Goal: Task Accomplishment & Management: Use online tool/utility

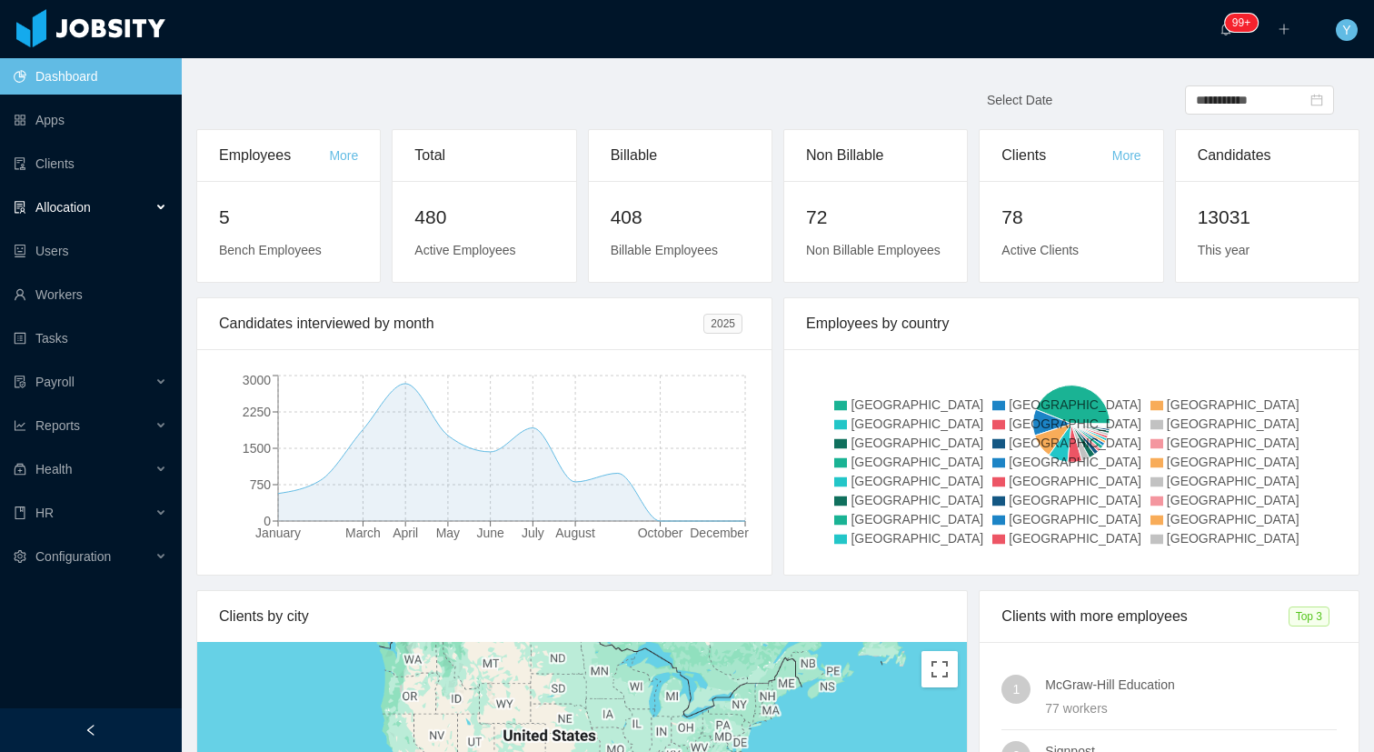
click at [73, 205] on span "Allocation" at bounding box center [62, 207] width 55 height 15
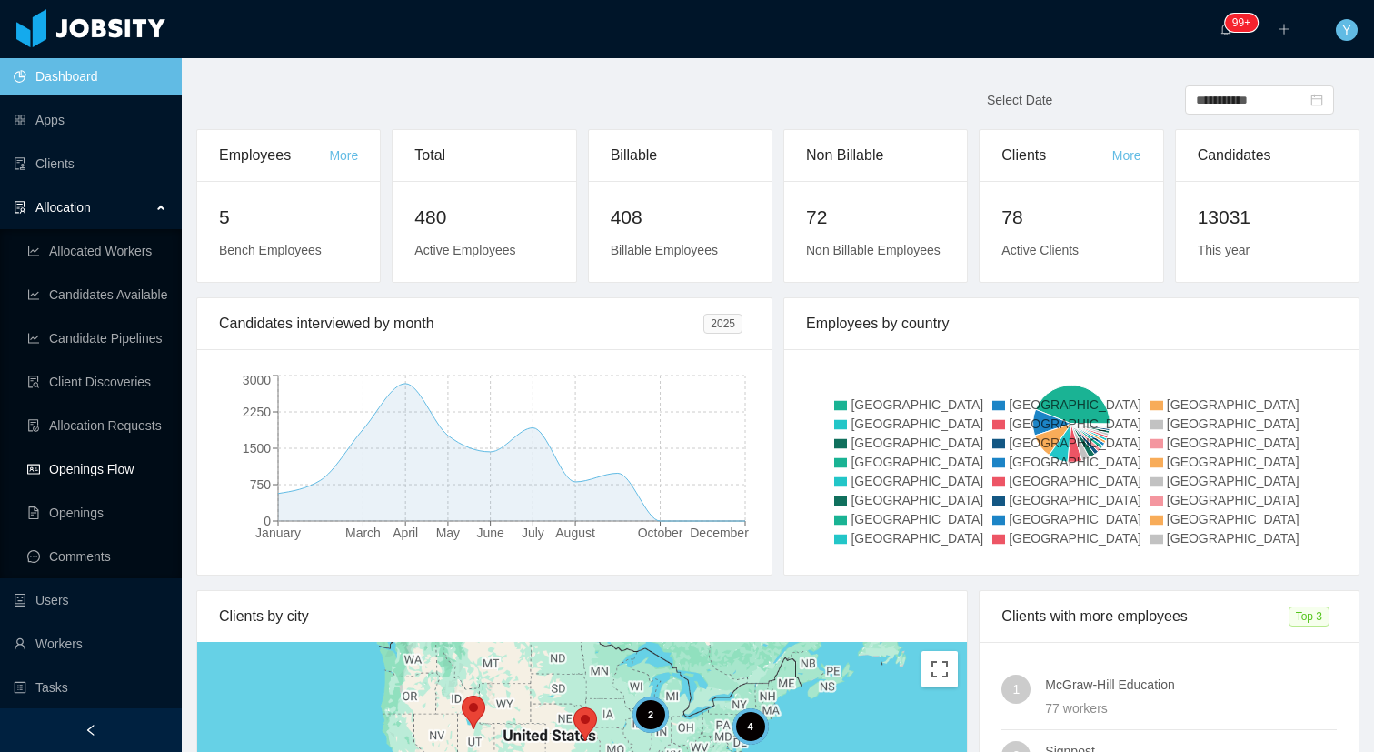
click at [59, 477] on link "Openings Flow" at bounding box center [97, 469] width 140 height 36
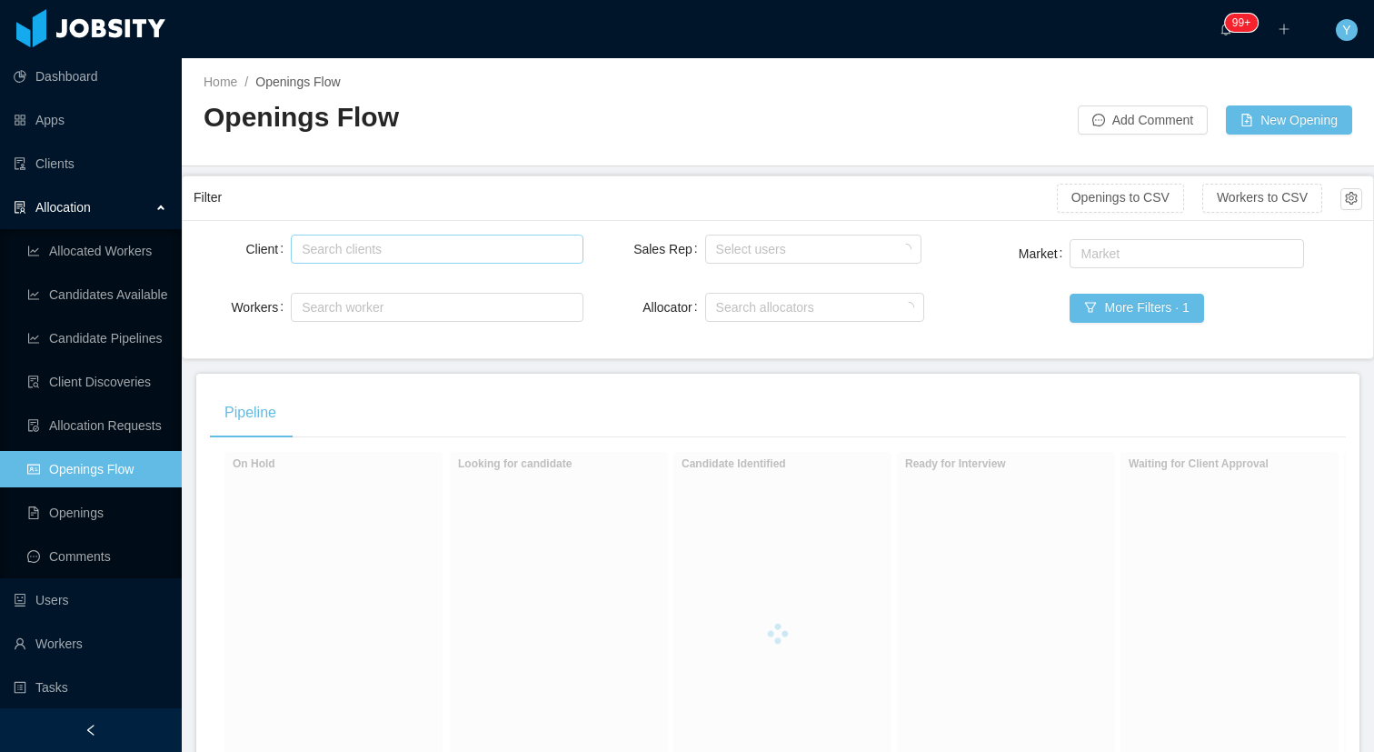
click at [457, 258] on div "Search clients" at bounding box center [433, 248] width 275 height 27
type input "******"
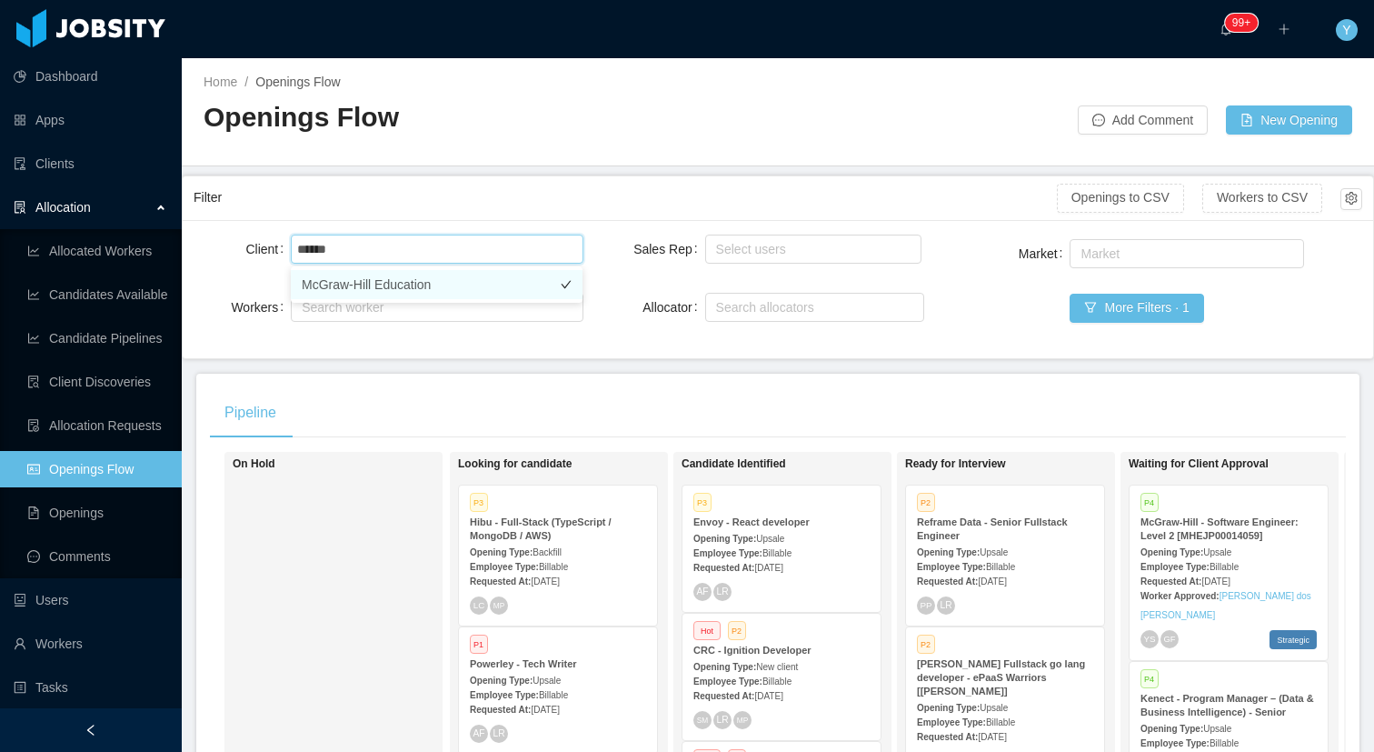
click at [411, 289] on li "McGraw-Hill Education" at bounding box center [437, 284] width 292 height 29
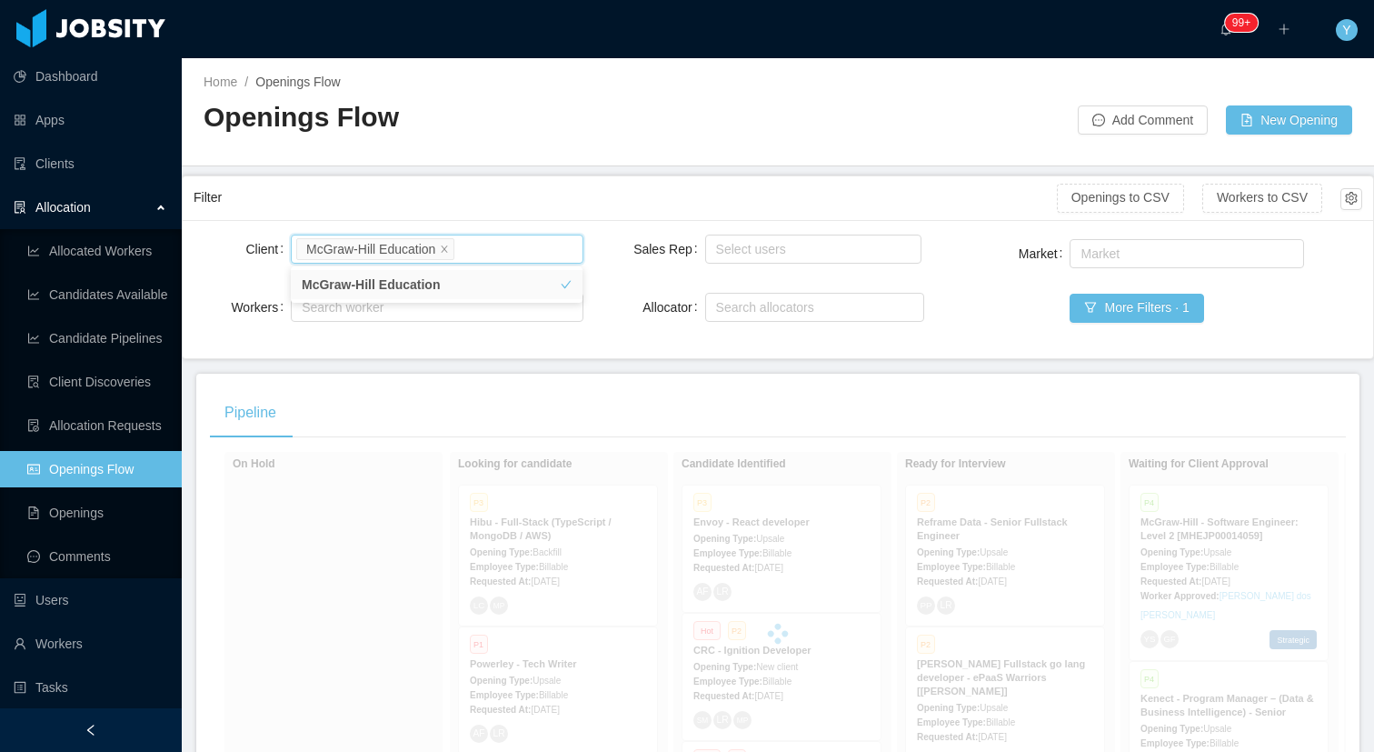
click at [501, 187] on div "Filter" at bounding box center [626, 198] width 864 height 34
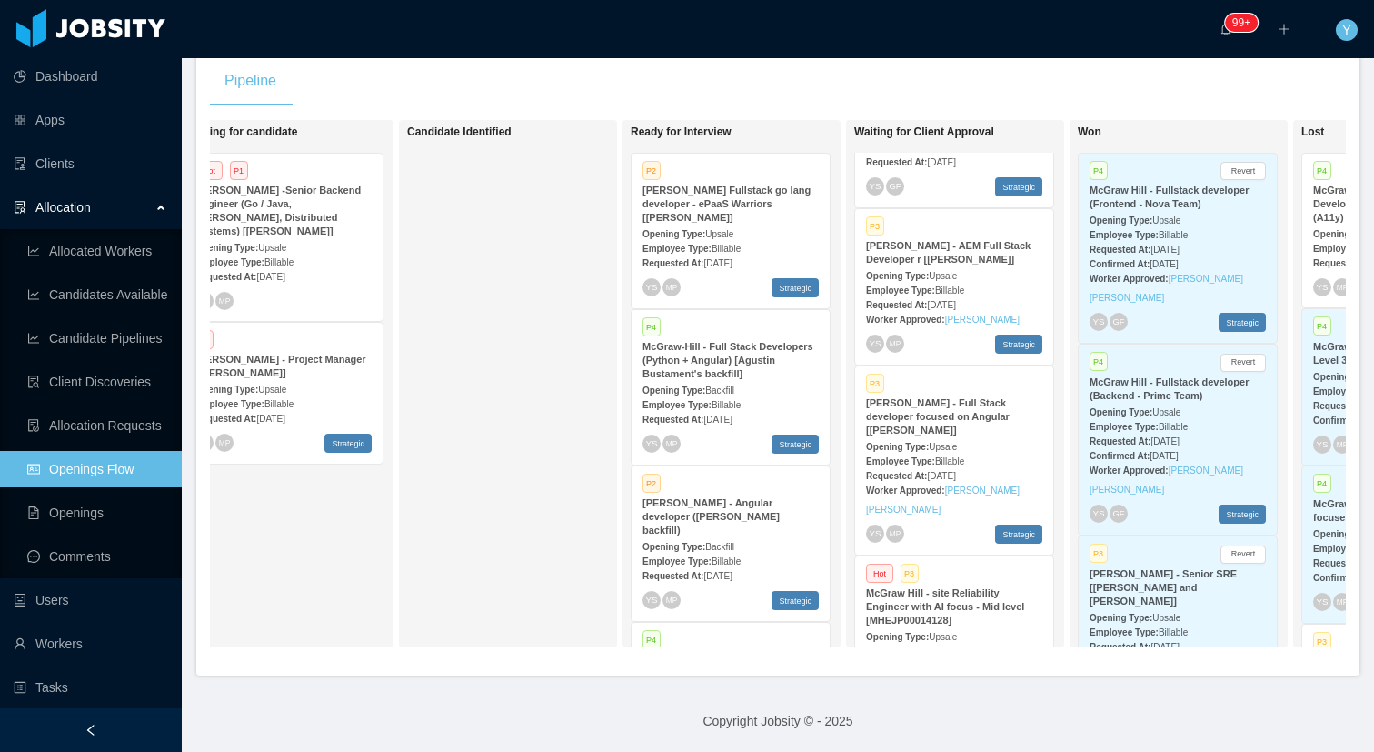
scroll to position [265, 0]
copy link "[PERSON_NAME]"
copy link "[PERSON_NAME] [PERSON_NAME]"
click at [934, 402] on strong "[PERSON_NAME] - Full Stack developer focused on Angular [[PERSON_NAME]]" at bounding box center [938, 414] width 144 height 38
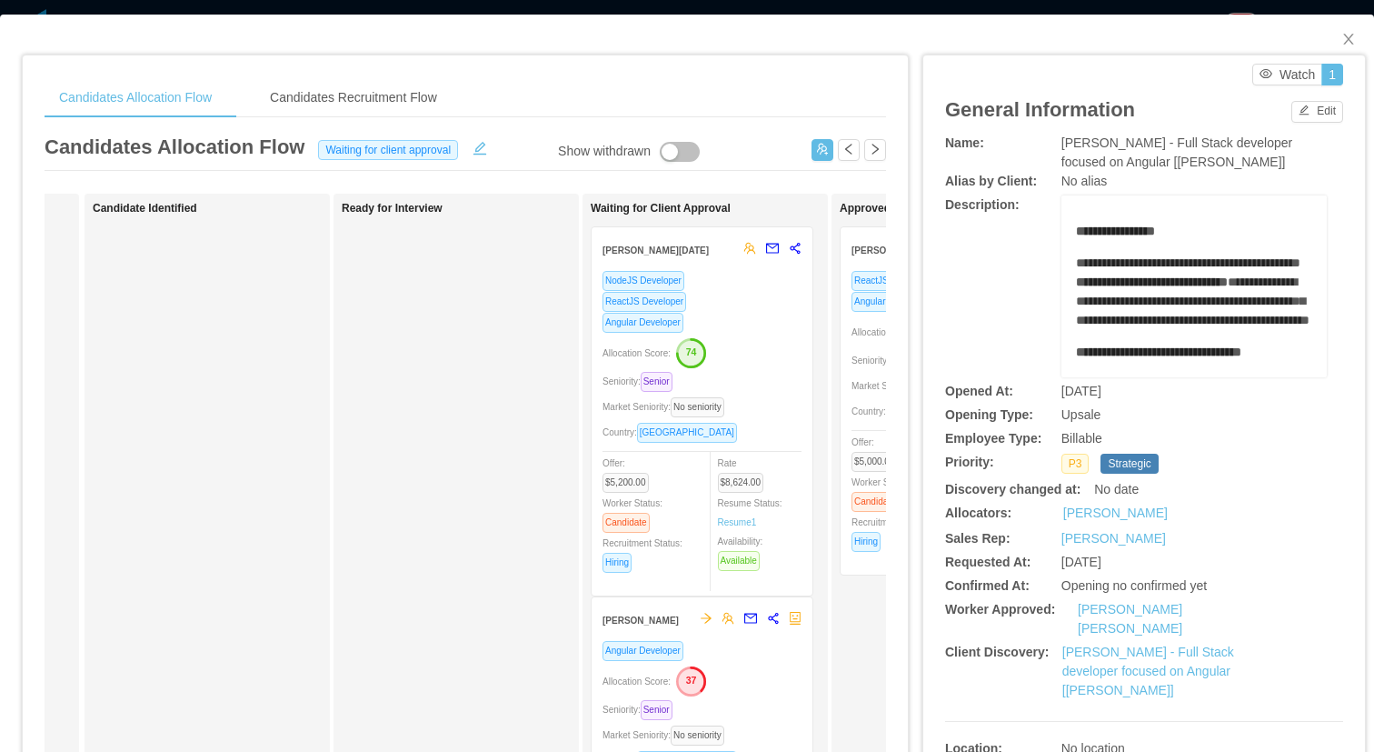
scroll to position [0, 333]
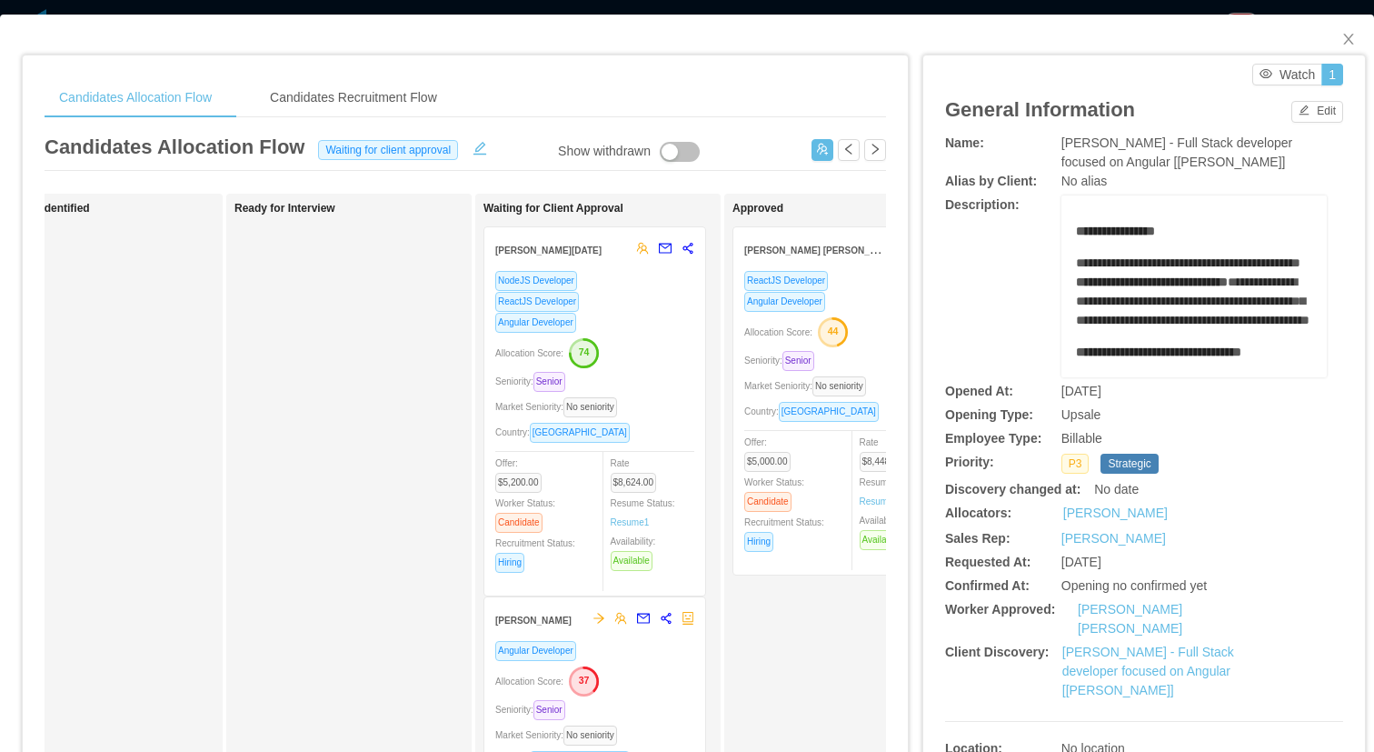
click at [786, 96] on div "Candidates Allocation Flow Candidates Recruitment Flow" at bounding box center [466, 97] width 842 height 41
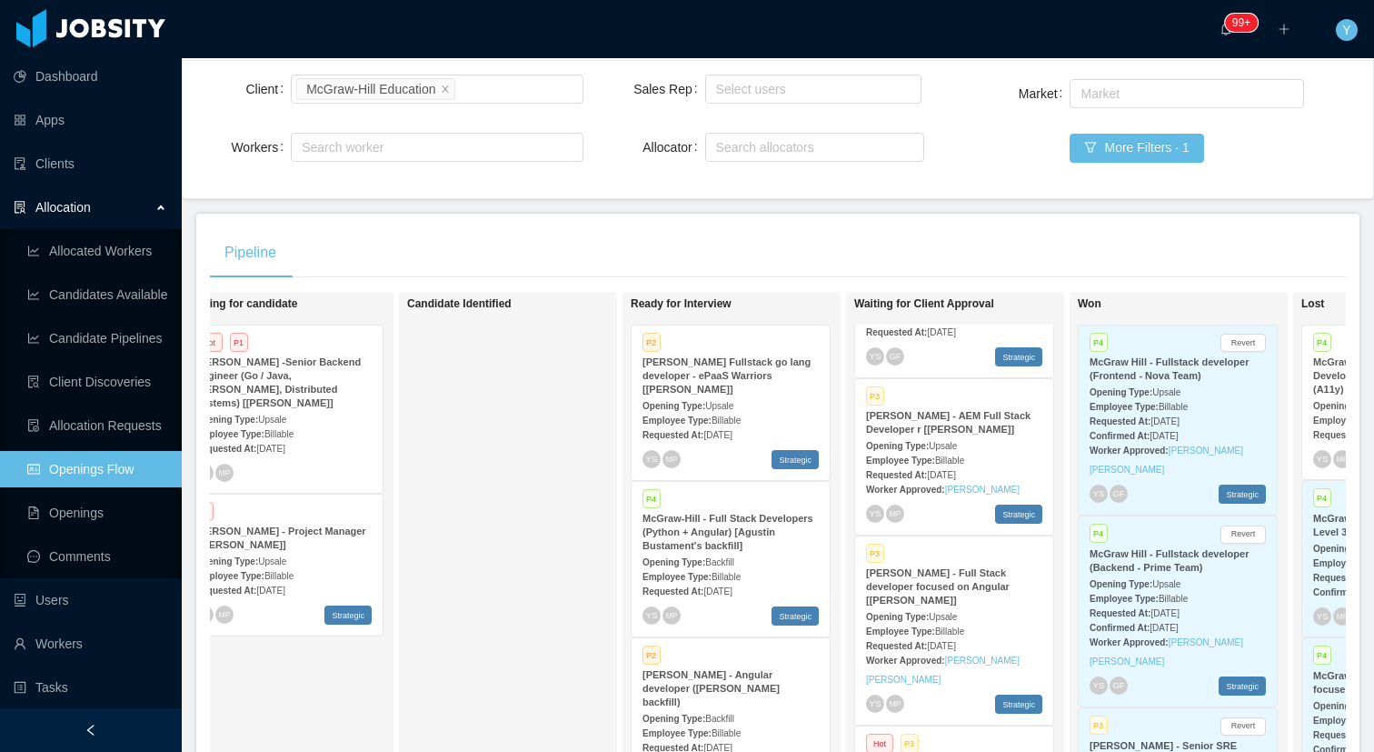
scroll to position [68, 0]
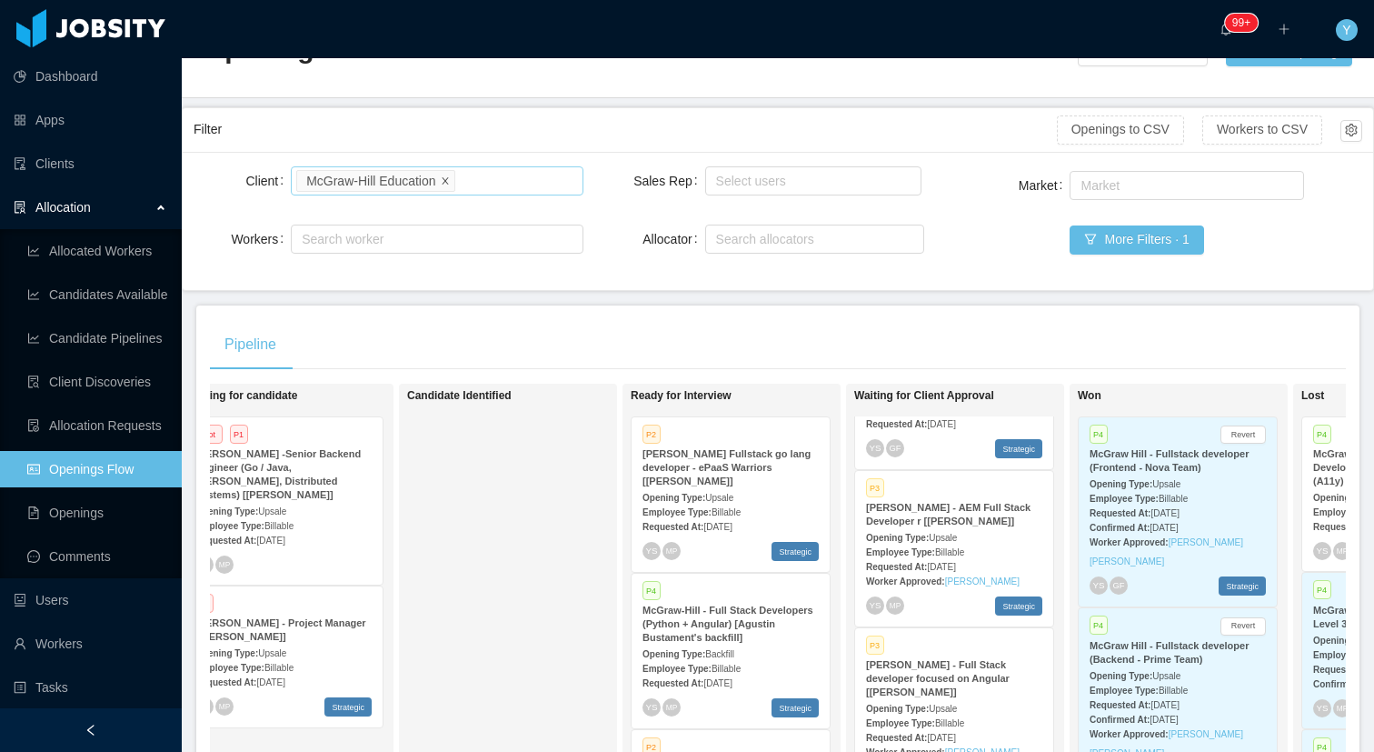
click at [448, 178] on icon "icon: close" at bounding box center [445, 179] width 6 height 6
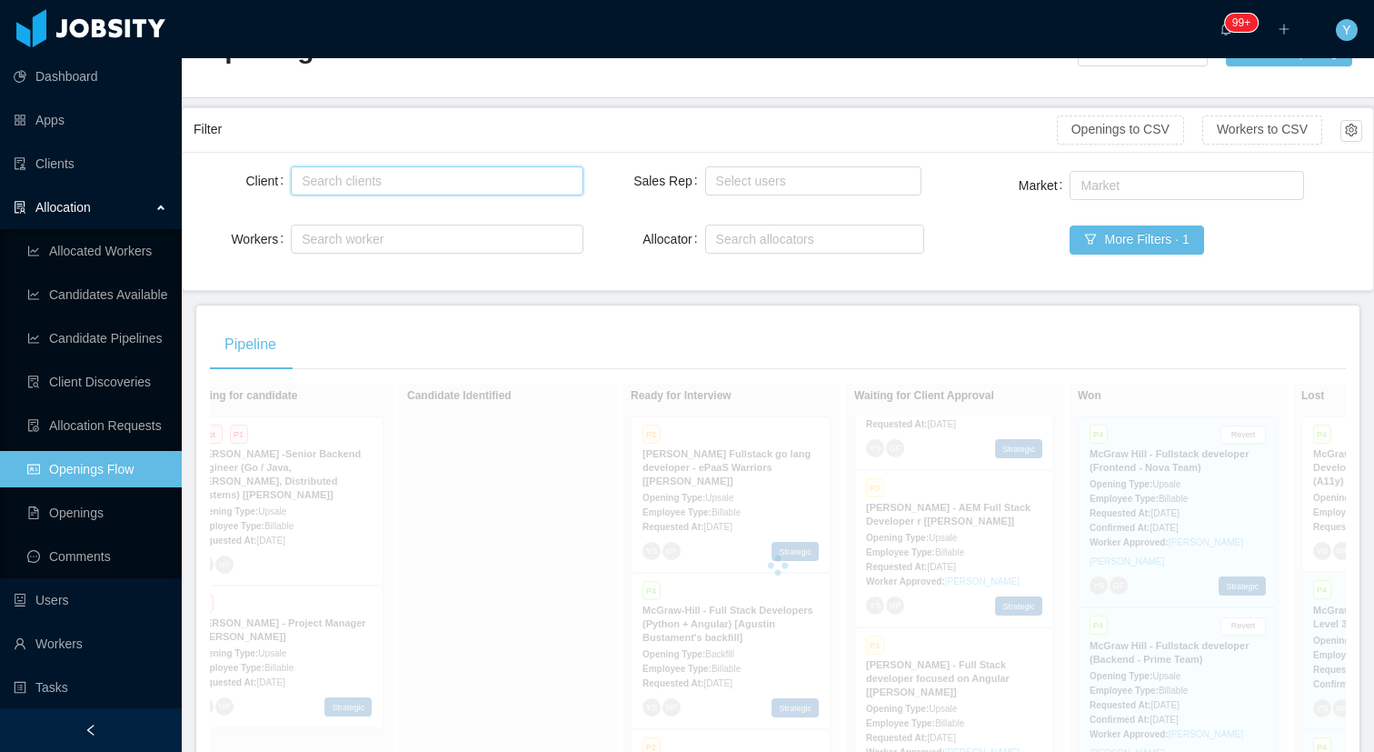
click at [466, 178] on div "Search clients" at bounding box center [433, 180] width 275 height 27
type input "*******"
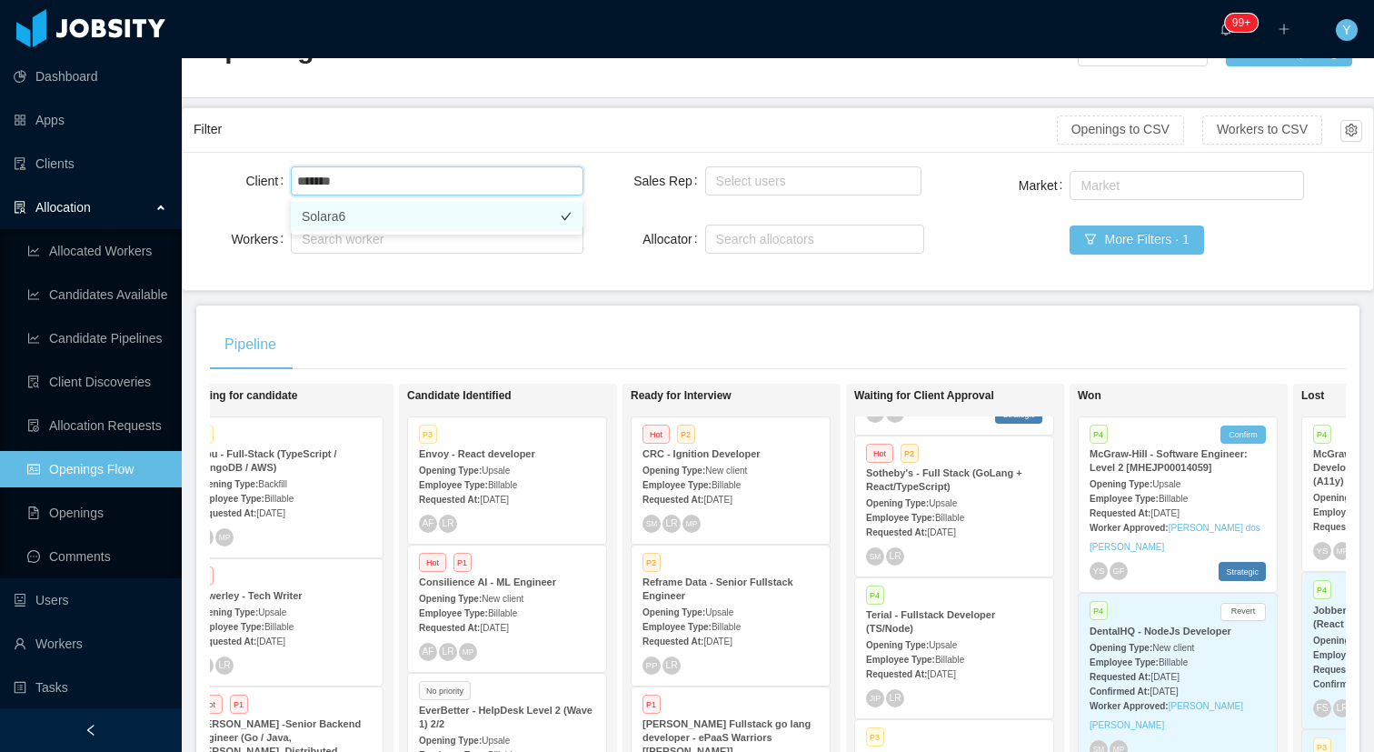
click at [498, 219] on li "Solara6" at bounding box center [437, 216] width 292 height 29
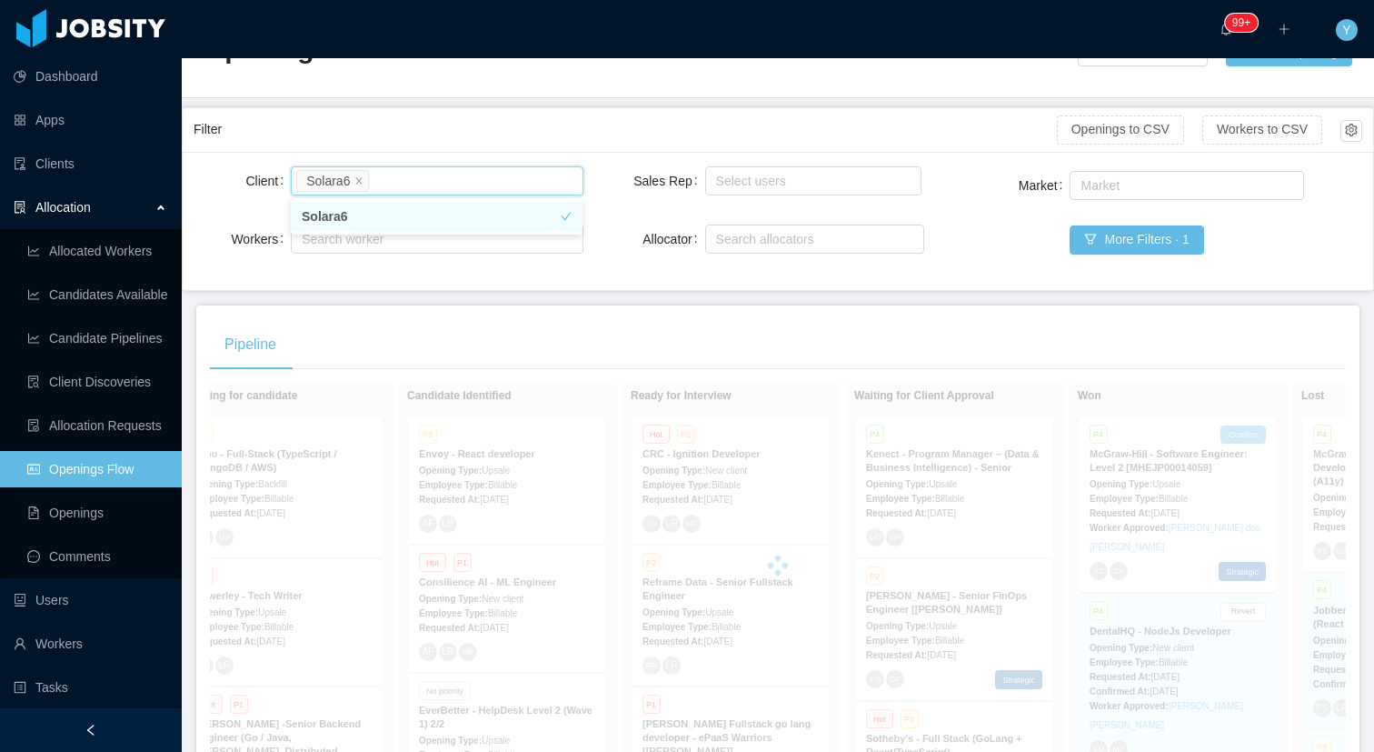
click at [485, 125] on div "Filter" at bounding box center [626, 130] width 864 height 34
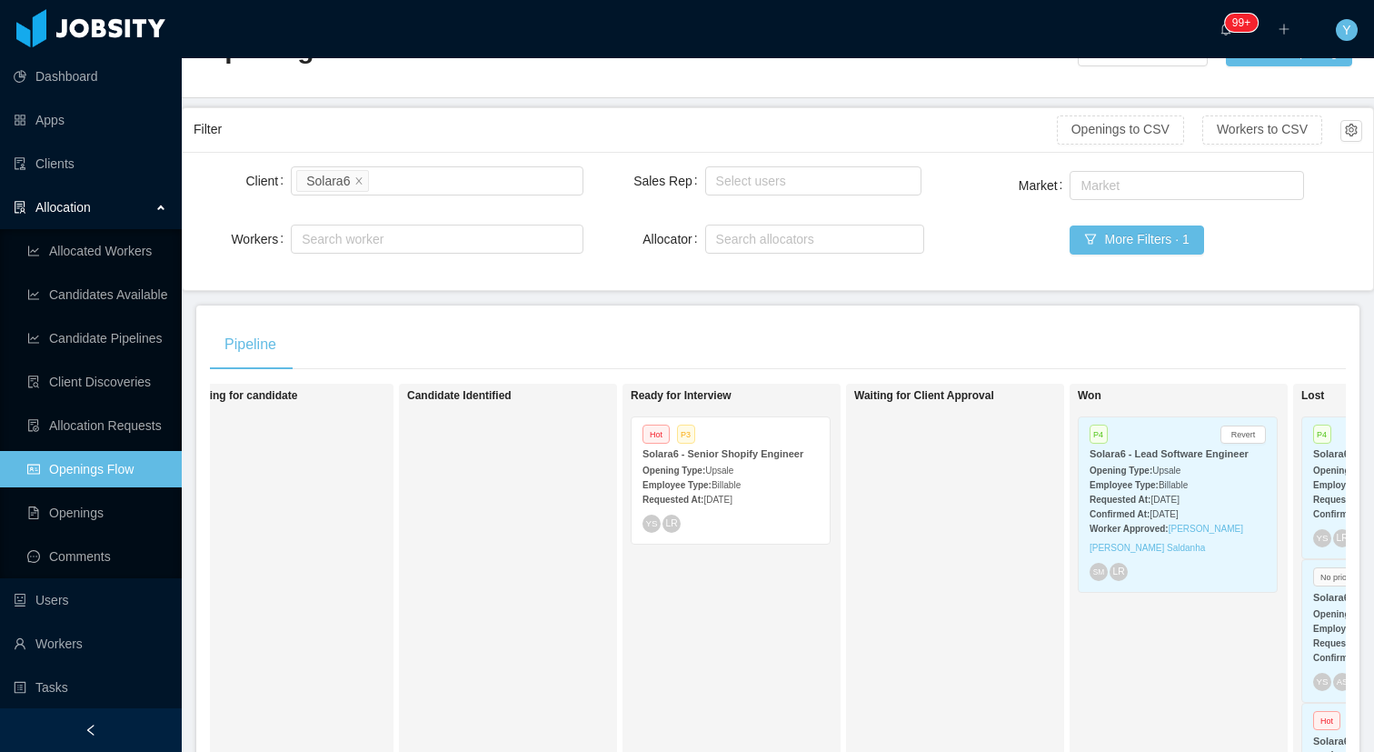
click at [734, 469] on span "Upsale" at bounding box center [719, 470] width 28 height 10
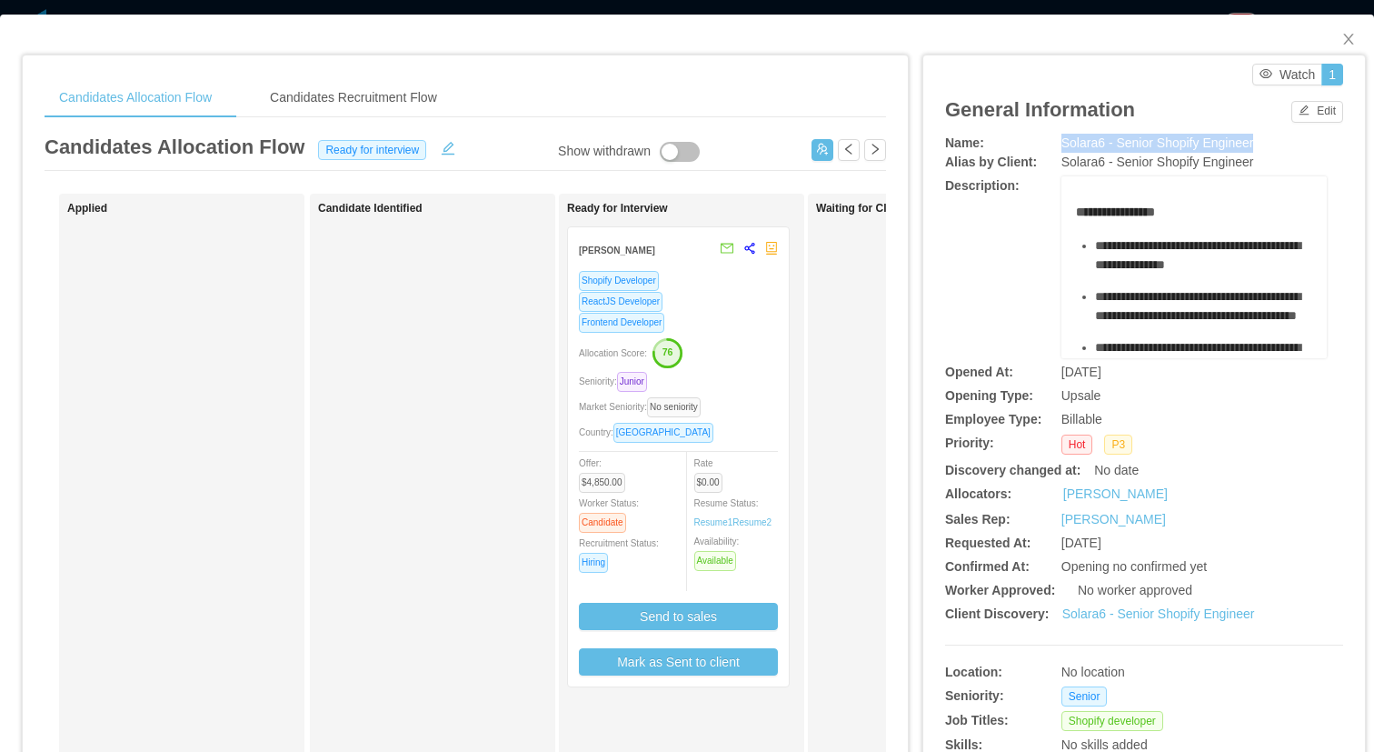
drag, startPoint x: 1261, startPoint y: 146, endPoint x: 1044, endPoint y: 149, distance: 217.3
click at [1043, 148] on div "Name: Solara6 - Senior Shopify Engineer" at bounding box center [1144, 143] width 398 height 19
copy div "Solara6 - Senior Shopify Engineer"
click at [772, 376] on div "Seniority: Junior" at bounding box center [678, 381] width 199 height 21
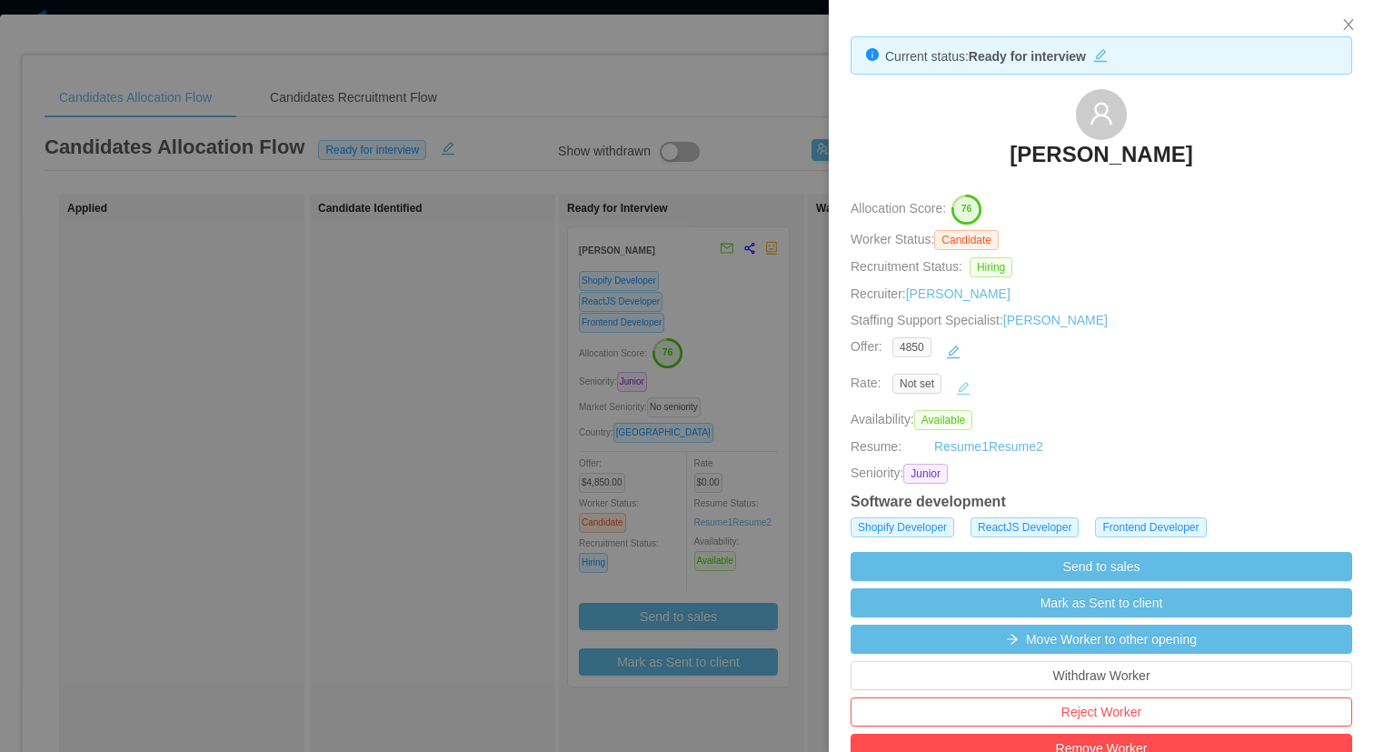
click at [969, 384] on button "button" at bounding box center [963, 388] width 29 height 29
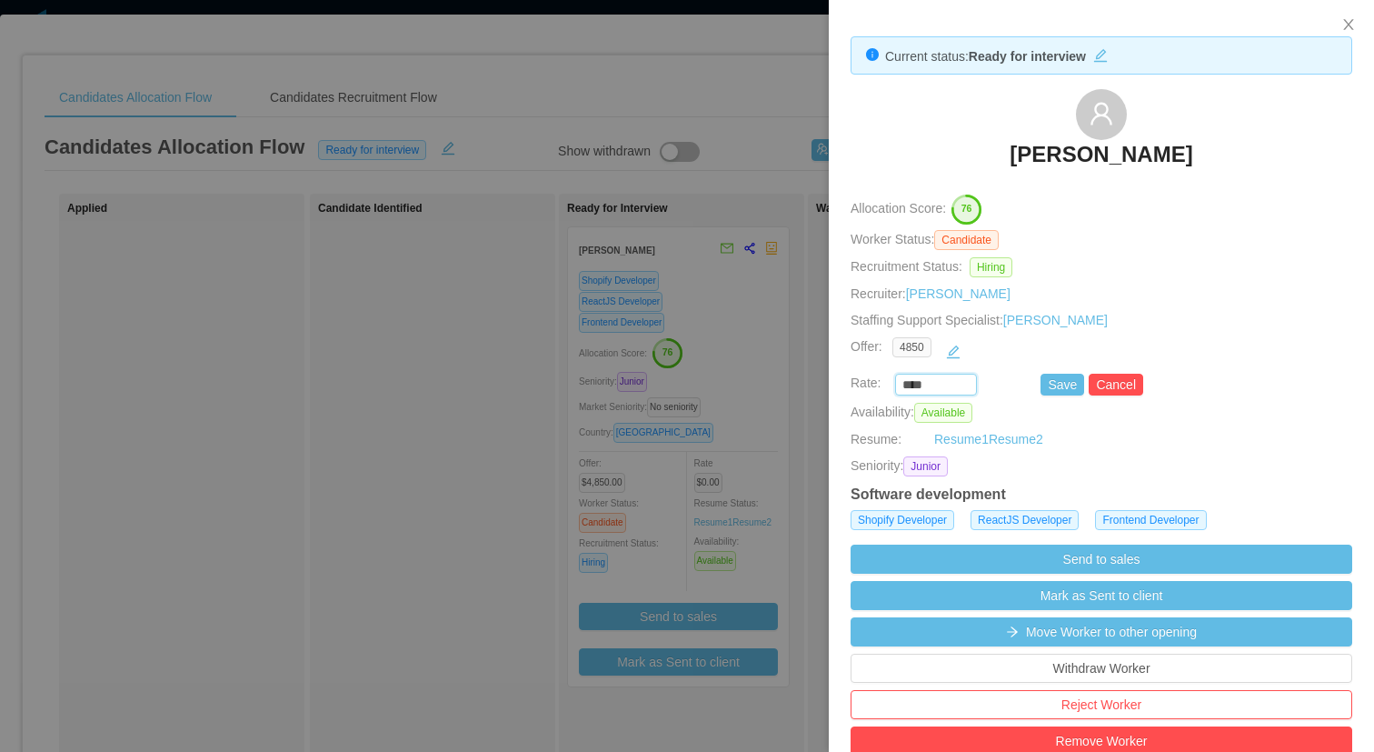
drag, startPoint x: 944, startPoint y: 385, endPoint x: 851, endPoint y: 382, distance: 93.7
click at [849, 384] on div "**** Save Cancel" at bounding box center [1081, 385] width 502 height 22
type input "*******"
click at [1068, 384] on button "Save" at bounding box center [1063, 385] width 44 height 22
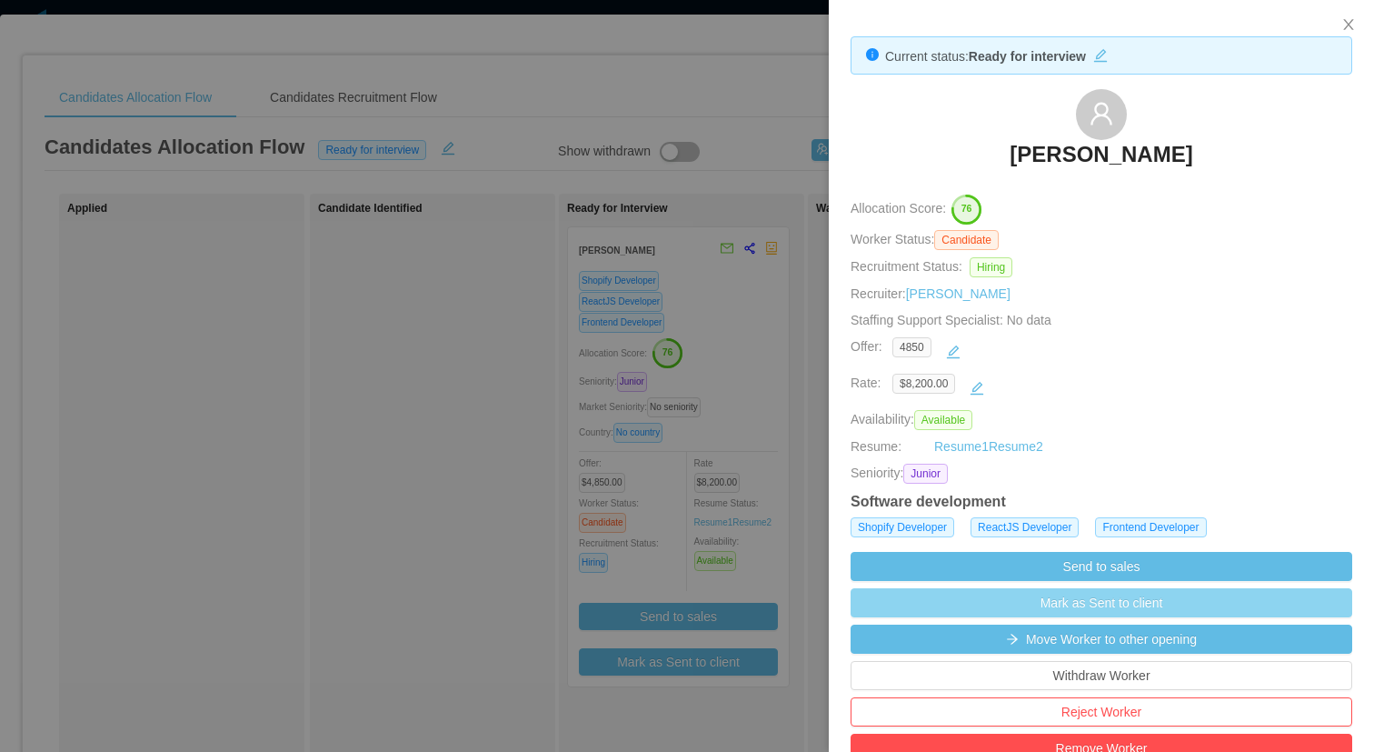
click at [1122, 610] on button "Mark as Sent to client" at bounding box center [1102, 602] width 502 height 29
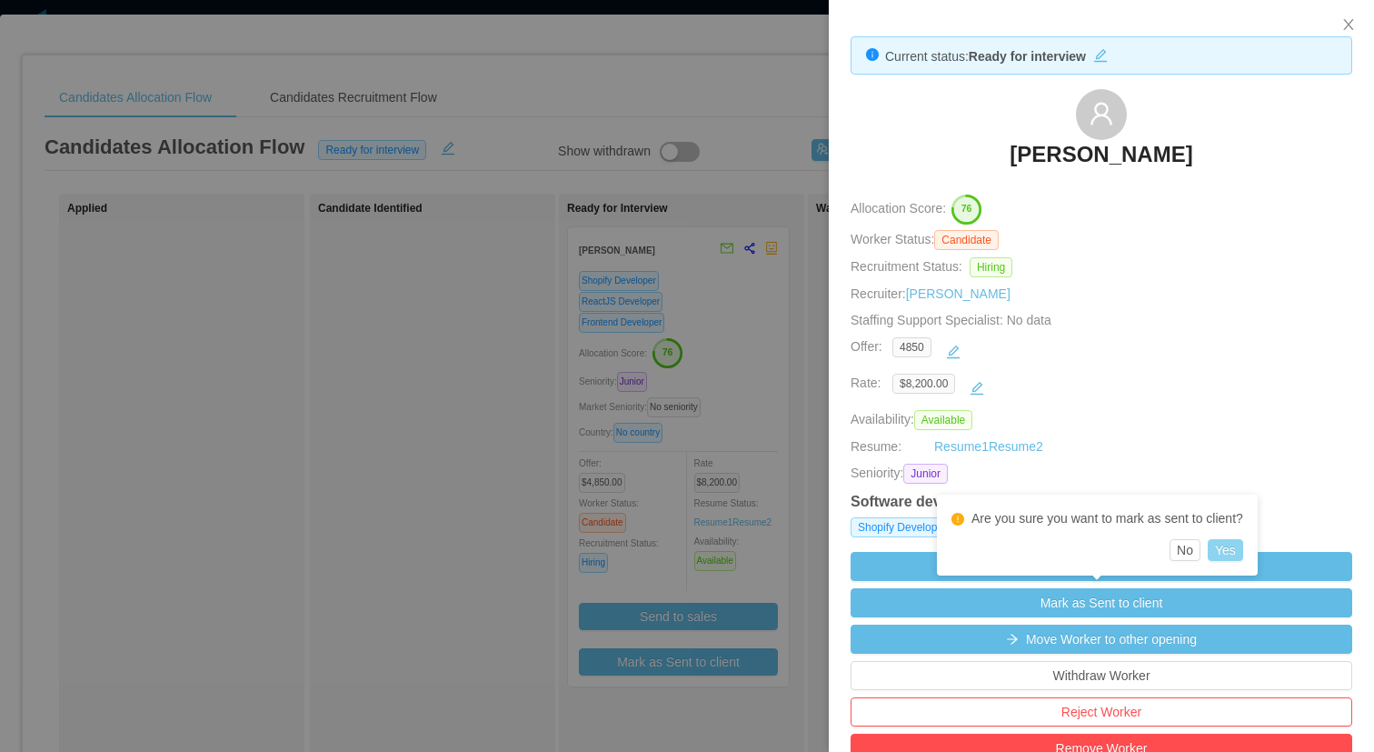
click at [1243, 549] on button "Yes" at bounding box center [1225, 550] width 35 height 22
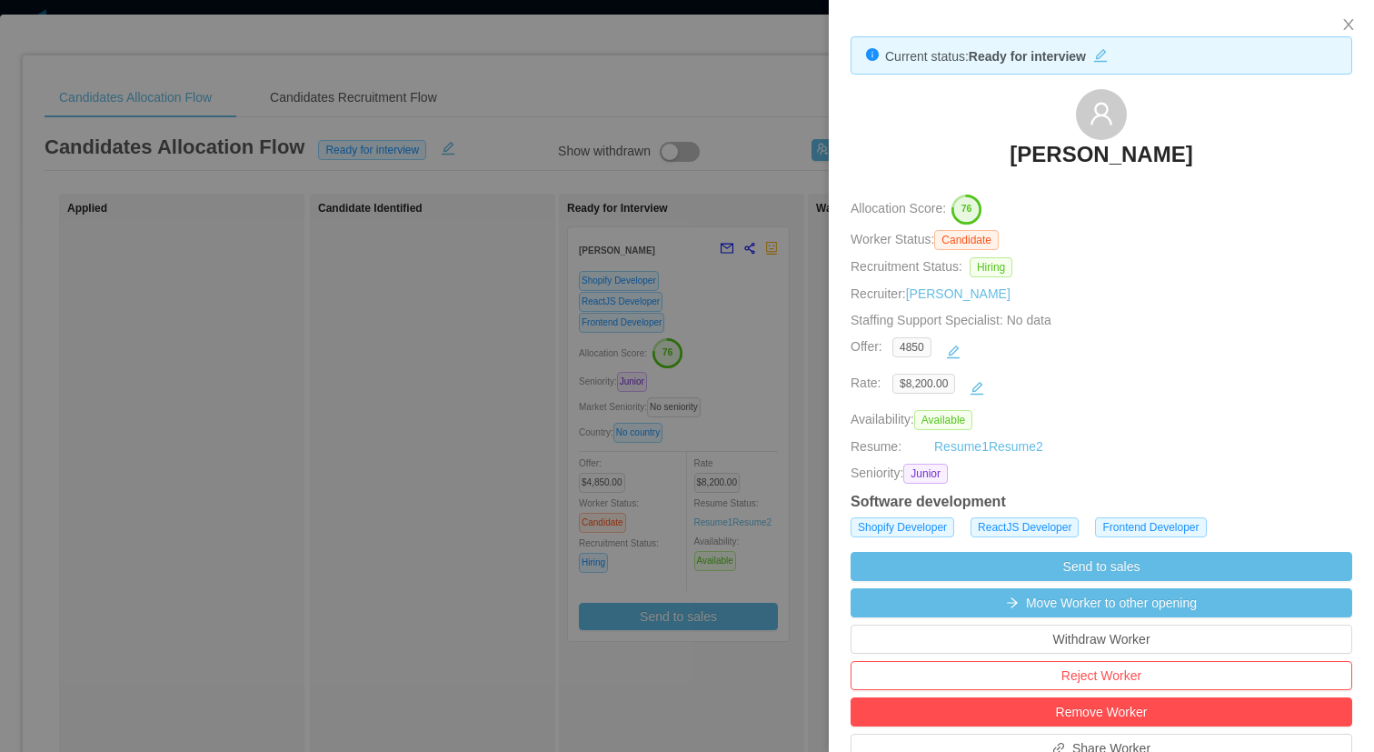
click at [458, 293] on div at bounding box center [687, 376] width 1374 height 752
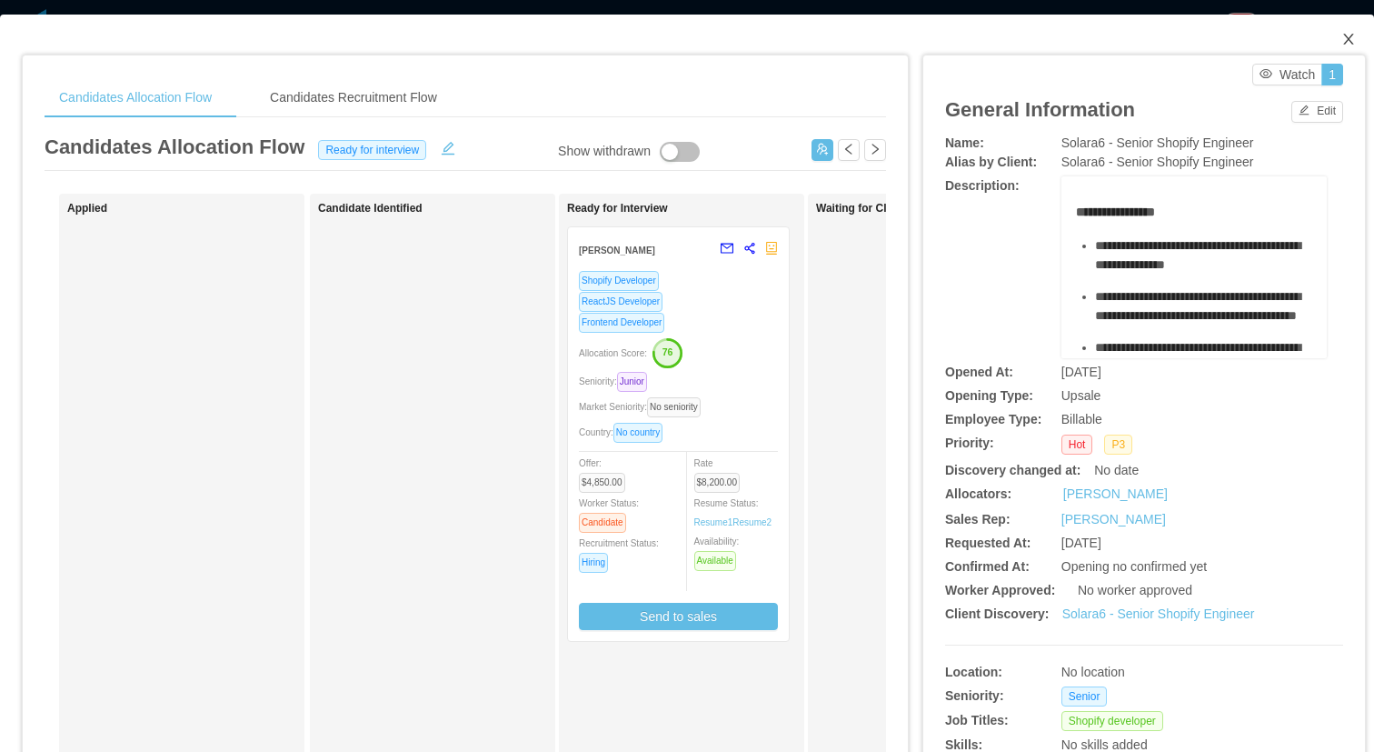
click at [1339, 44] on span "Close" at bounding box center [1349, 40] width 51 height 51
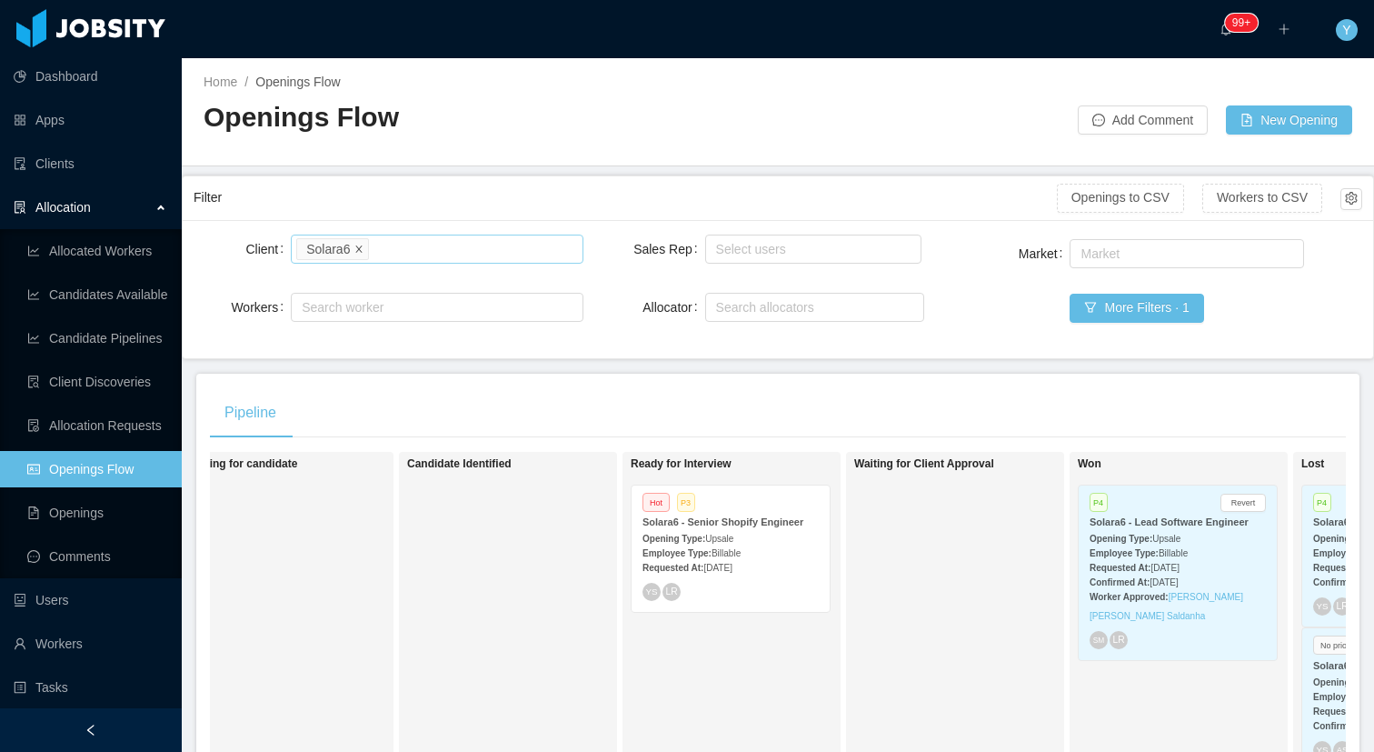
click at [359, 248] on icon "icon: close" at bounding box center [359, 248] width 6 height 6
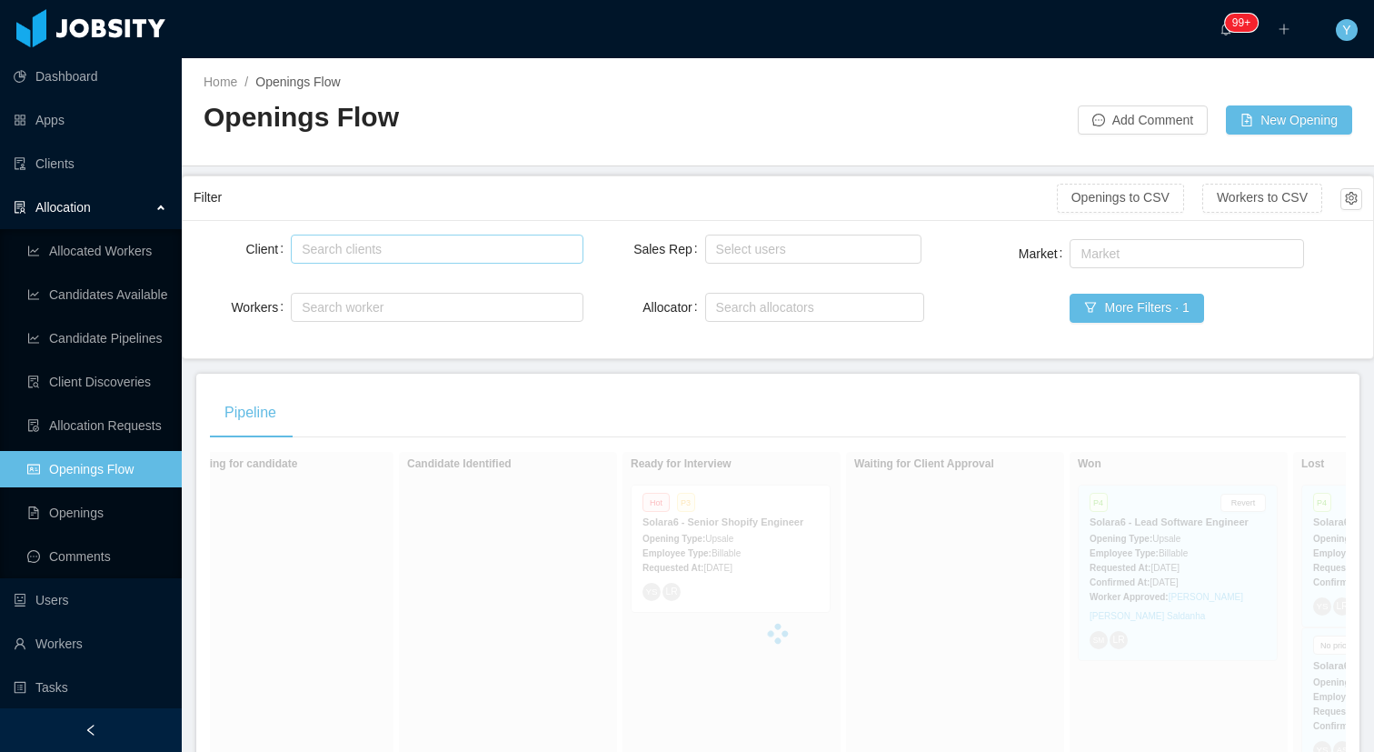
click at [359, 248] on div "Search clients" at bounding box center [433, 249] width 262 height 18
type input "******"
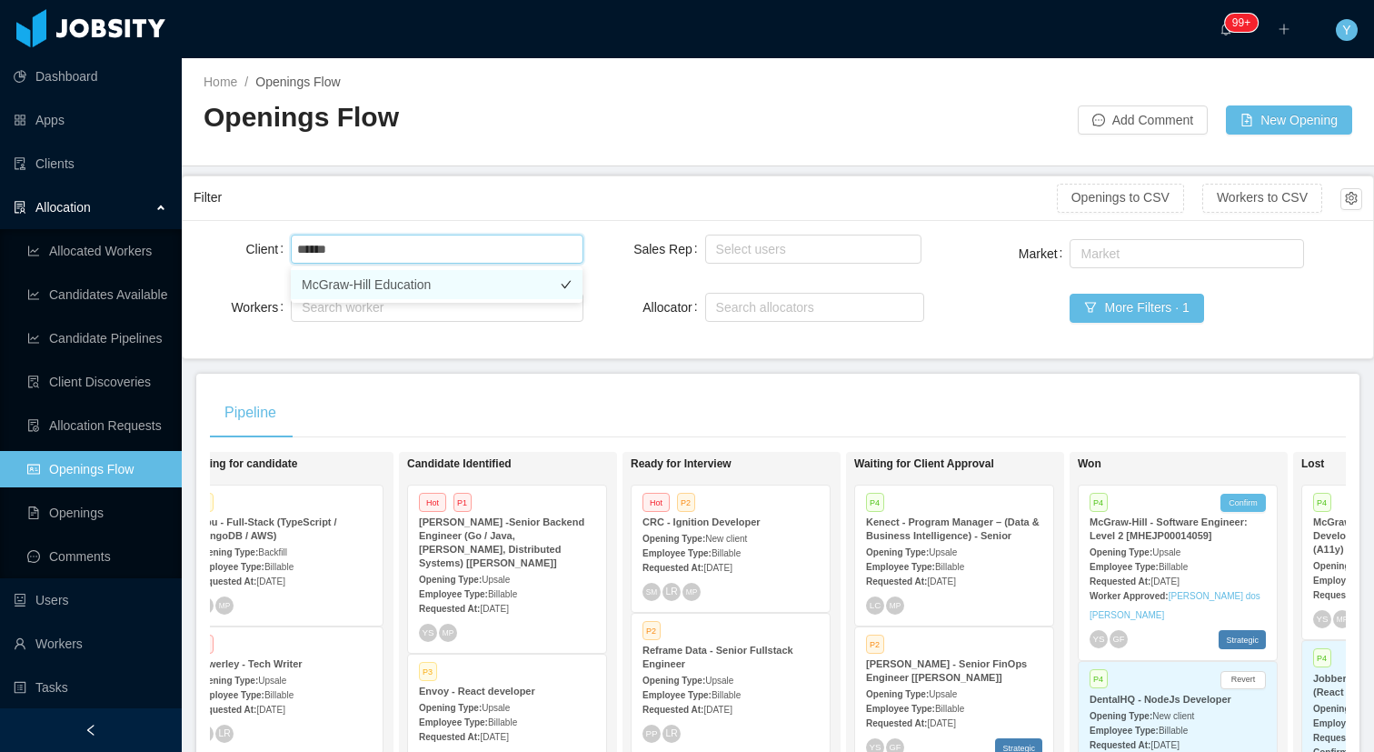
click at [404, 285] on li "McGraw-Hill Education" at bounding box center [437, 284] width 292 height 29
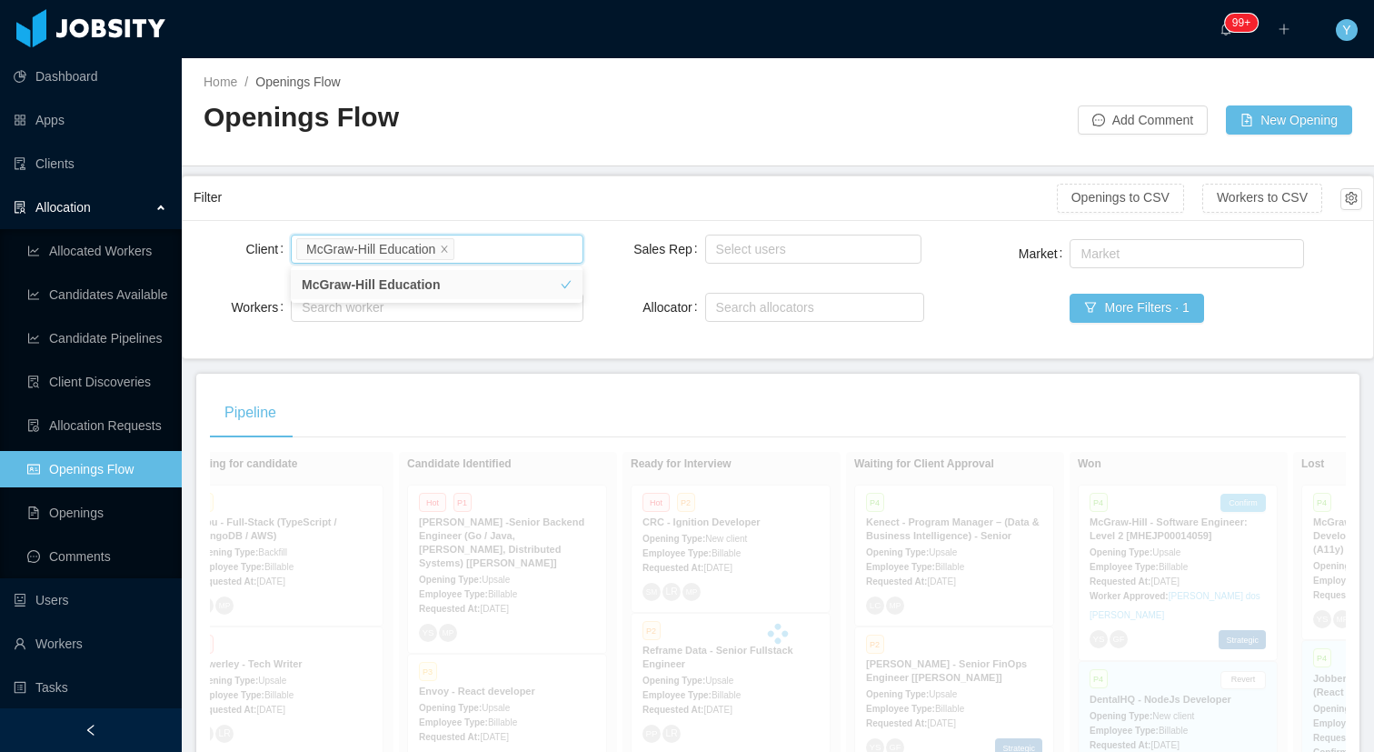
click at [497, 195] on div "Filter" at bounding box center [626, 198] width 864 height 34
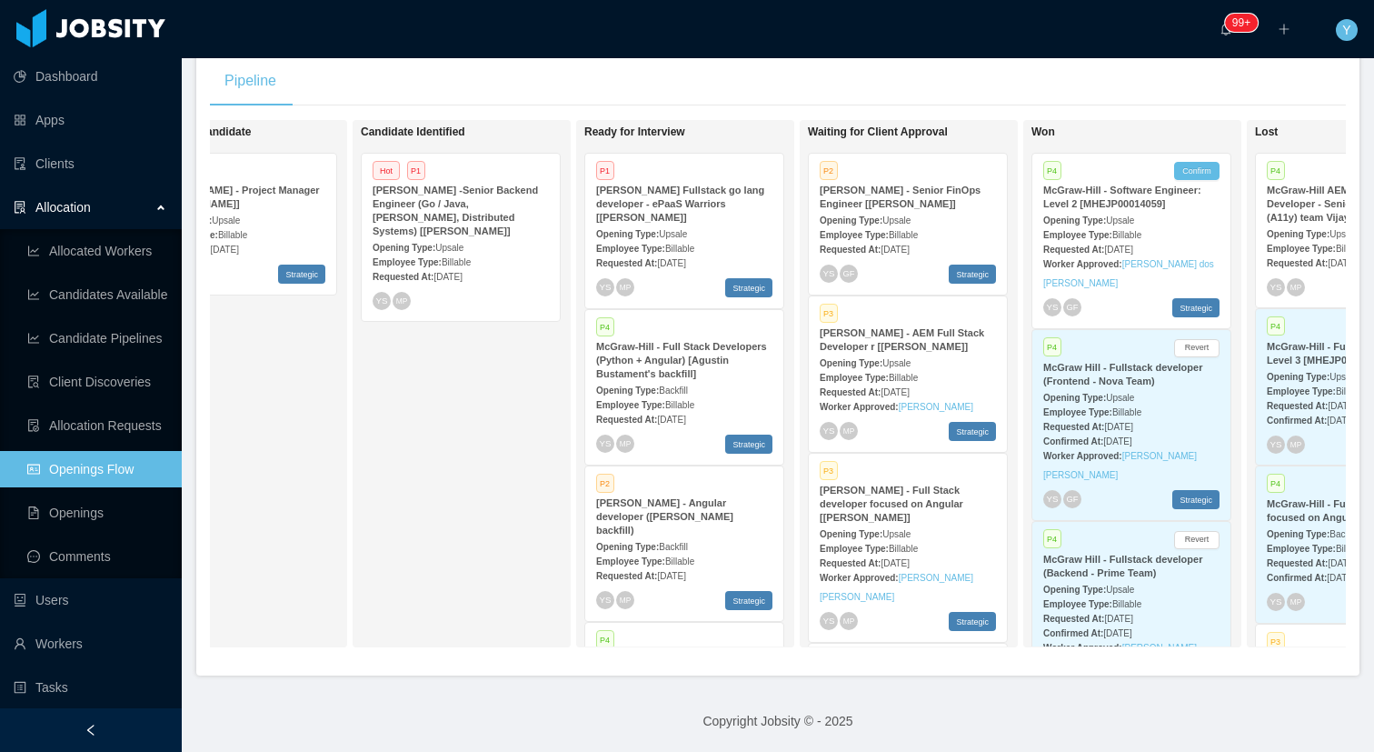
scroll to position [0, 350]
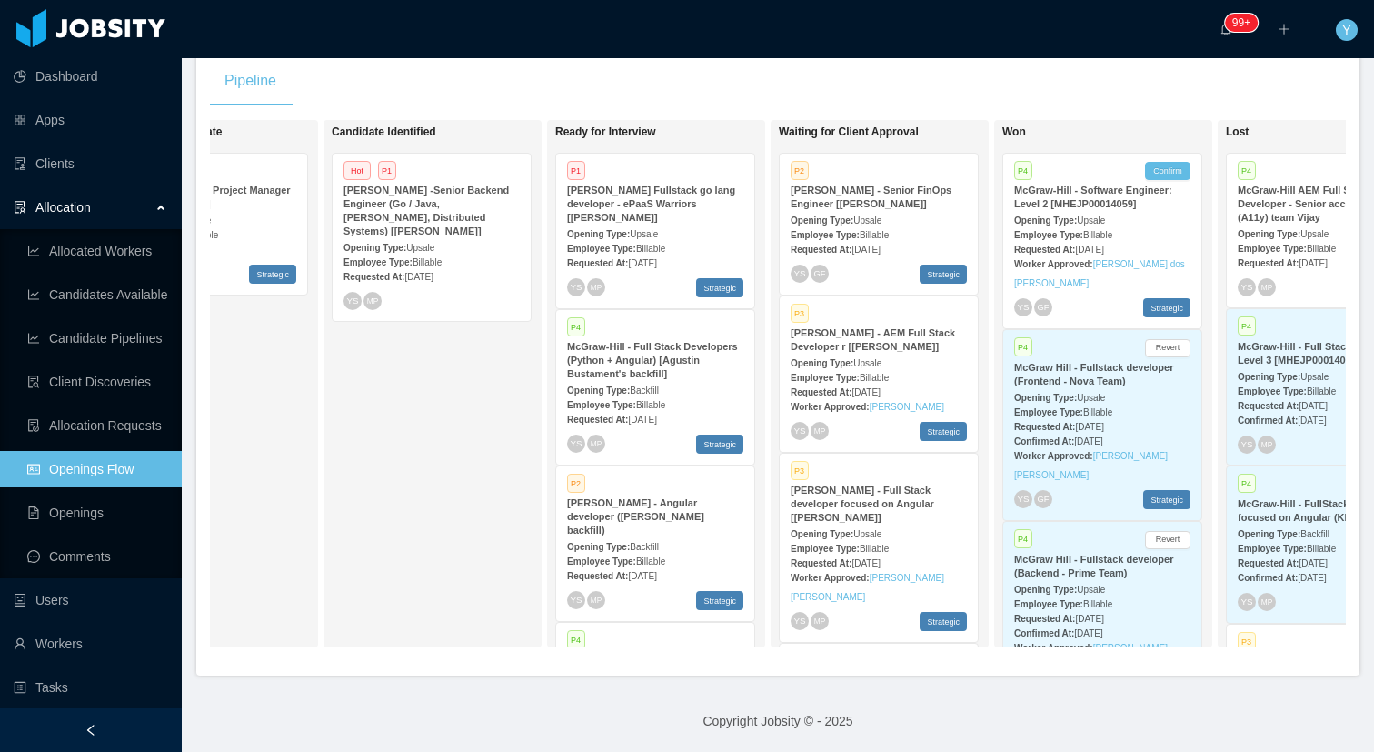
click at [905, 219] on div "Opening Type: Upsale" at bounding box center [879, 219] width 176 height 19
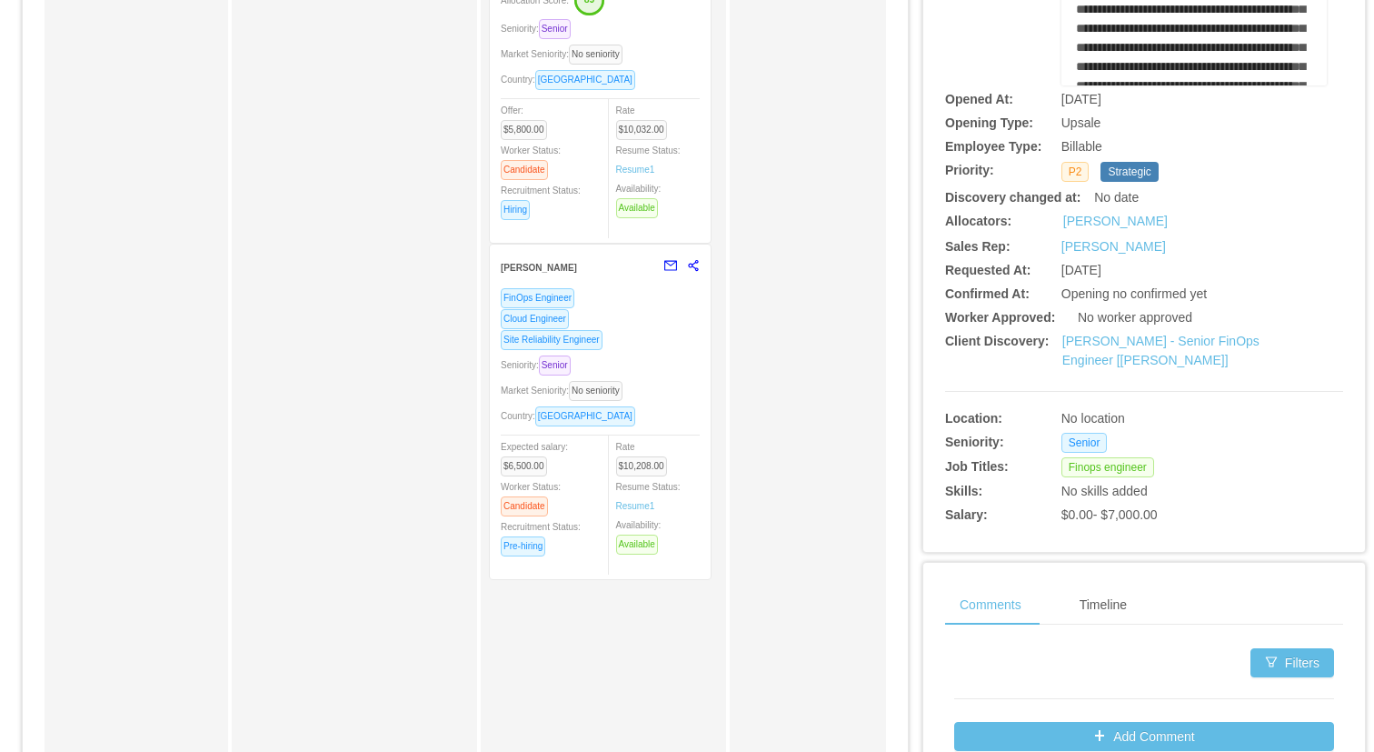
scroll to position [393, 0]
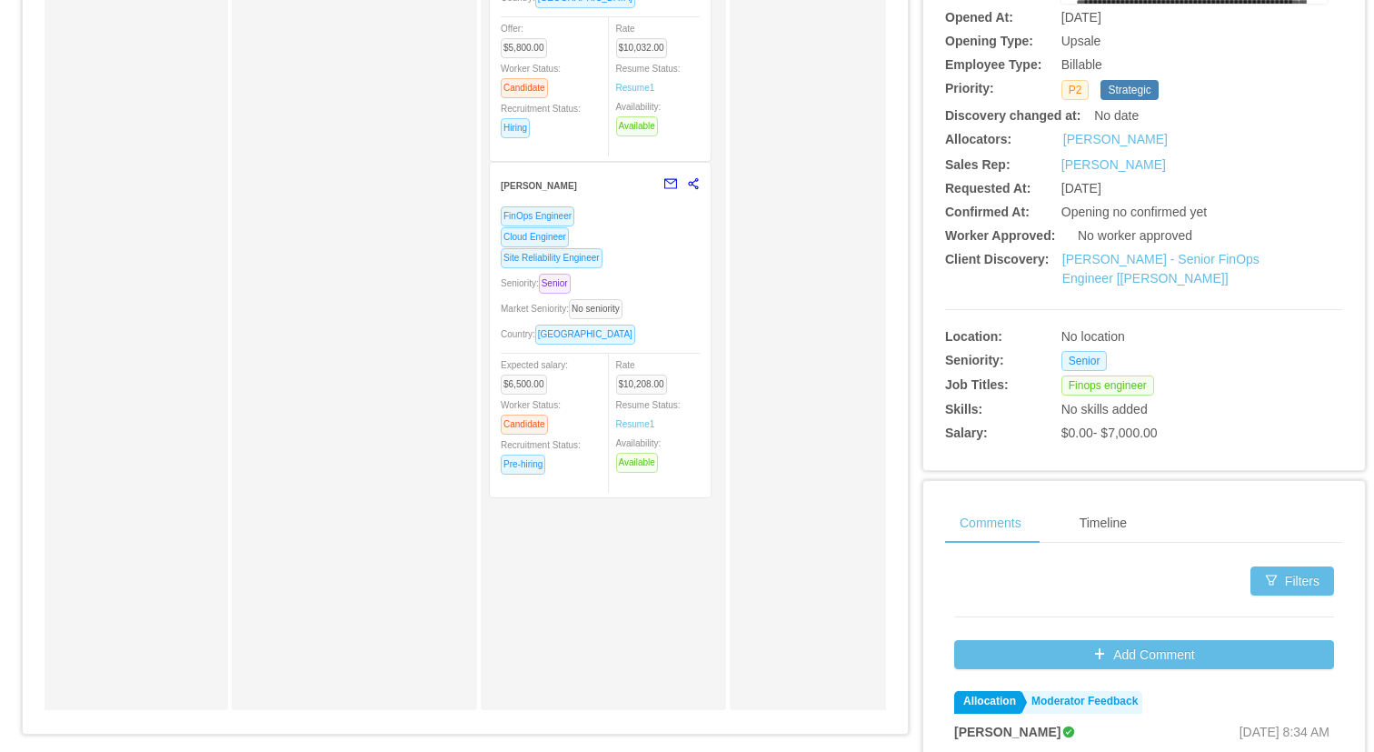
click at [663, 332] on div "Country: [GEOGRAPHIC_DATA]" at bounding box center [600, 334] width 199 height 21
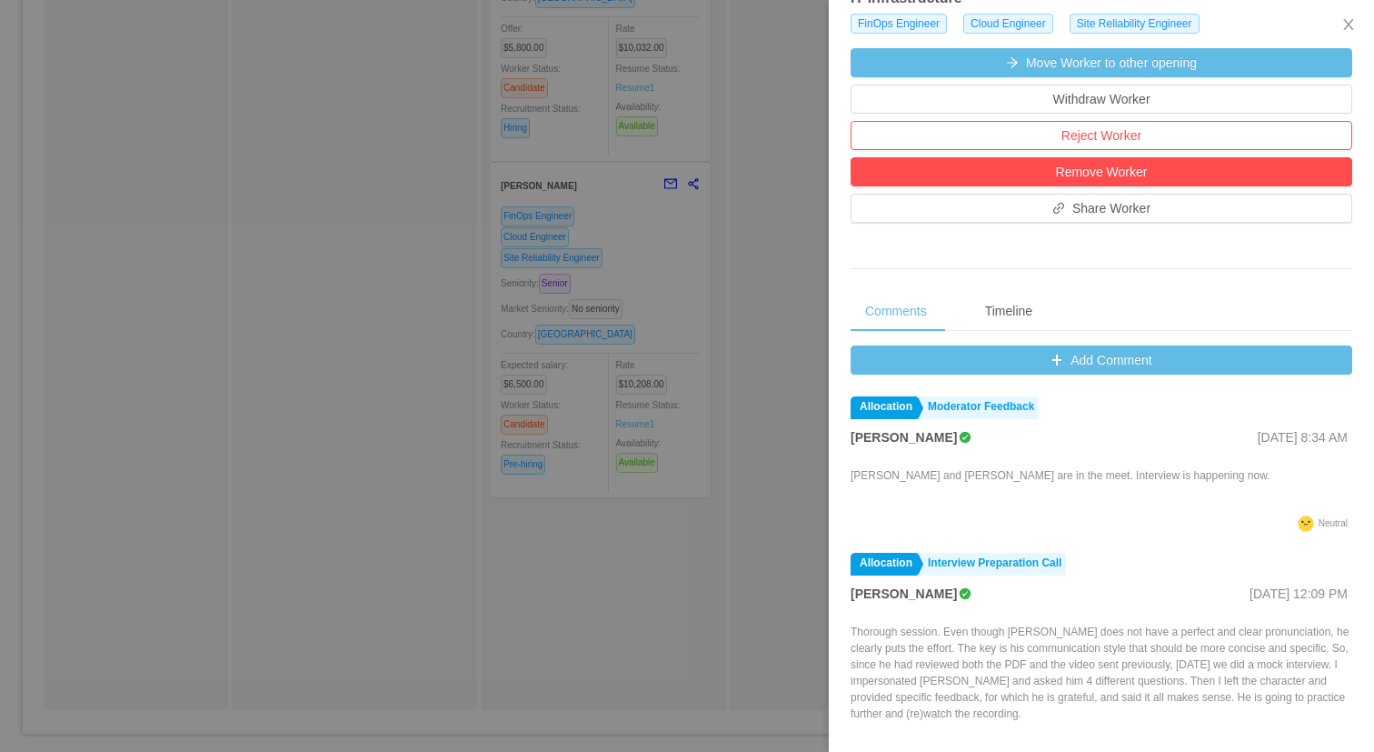
scroll to position [519, 0]
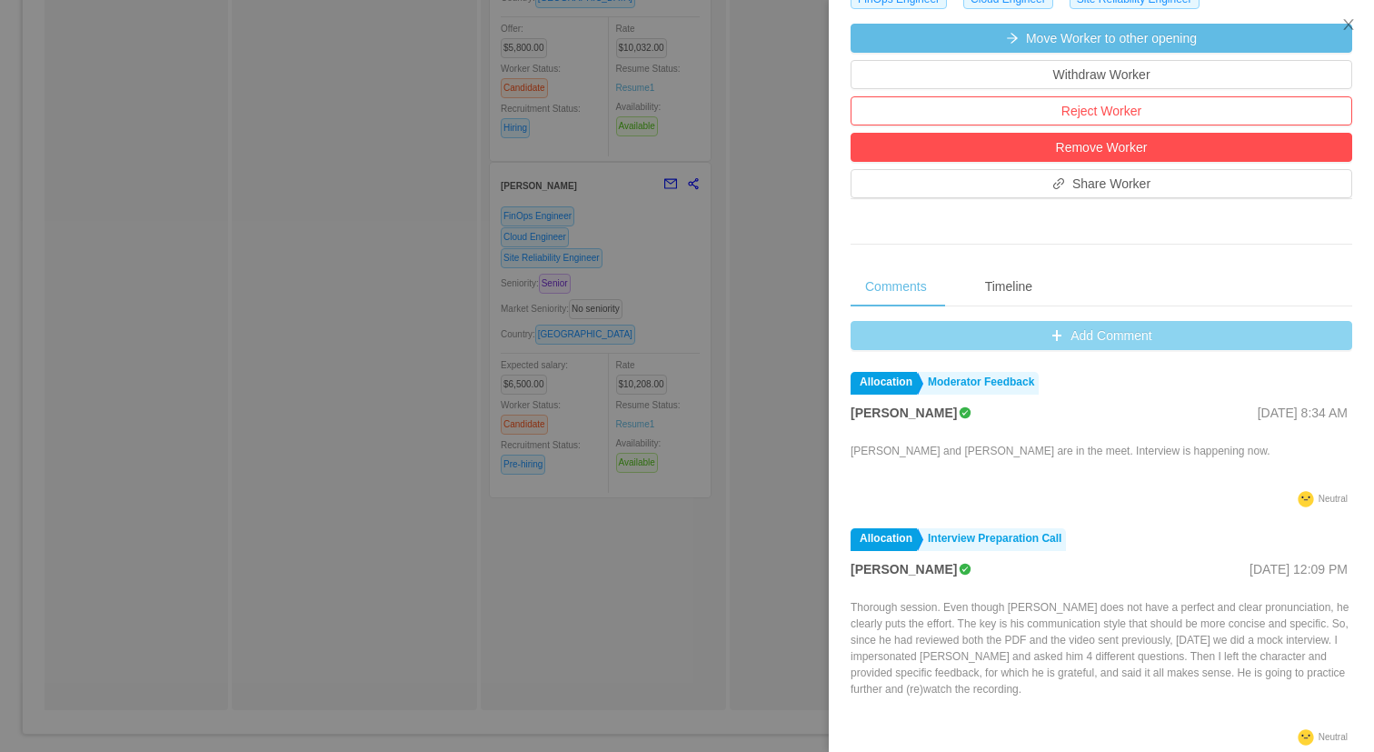
click at [1052, 345] on button "Add Comment" at bounding box center [1102, 335] width 502 height 29
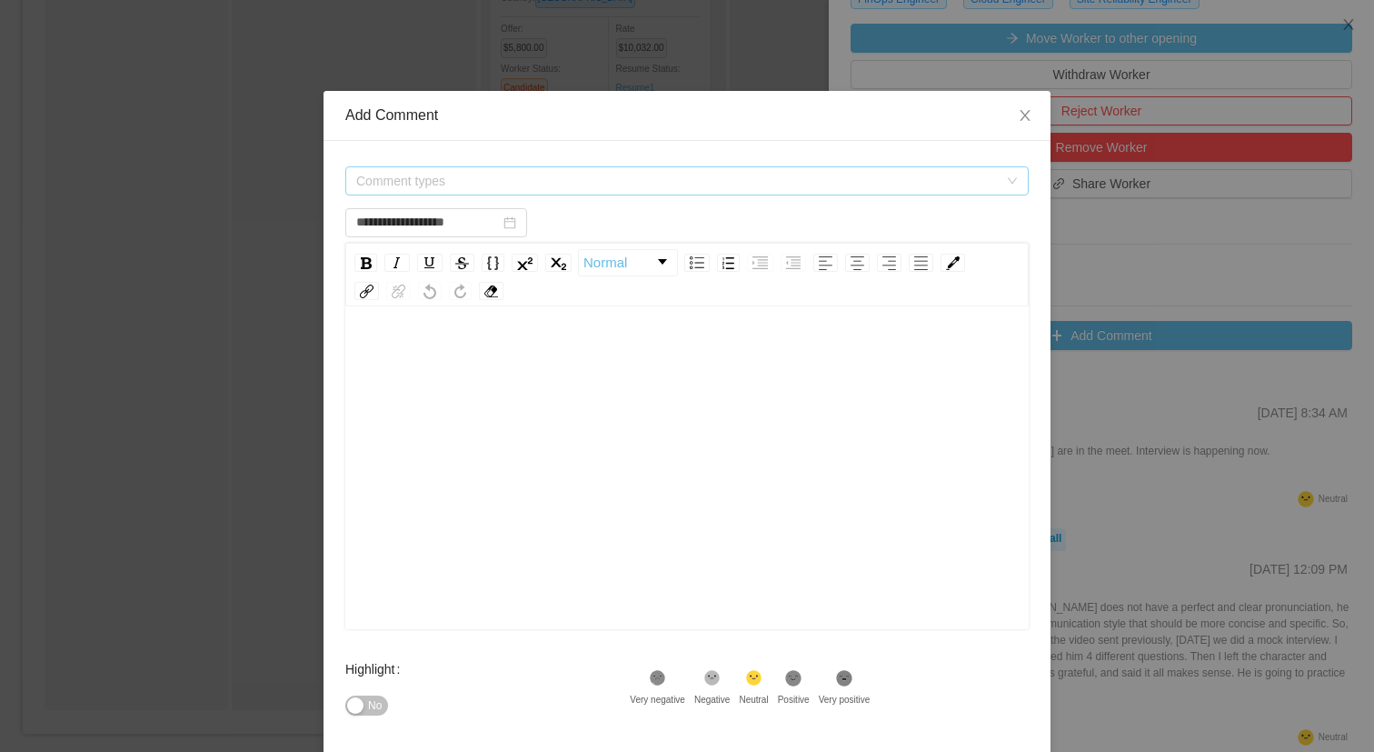
click at [677, 182] on span "Comment types" at bounding box center [677, 181] width 642 height 18
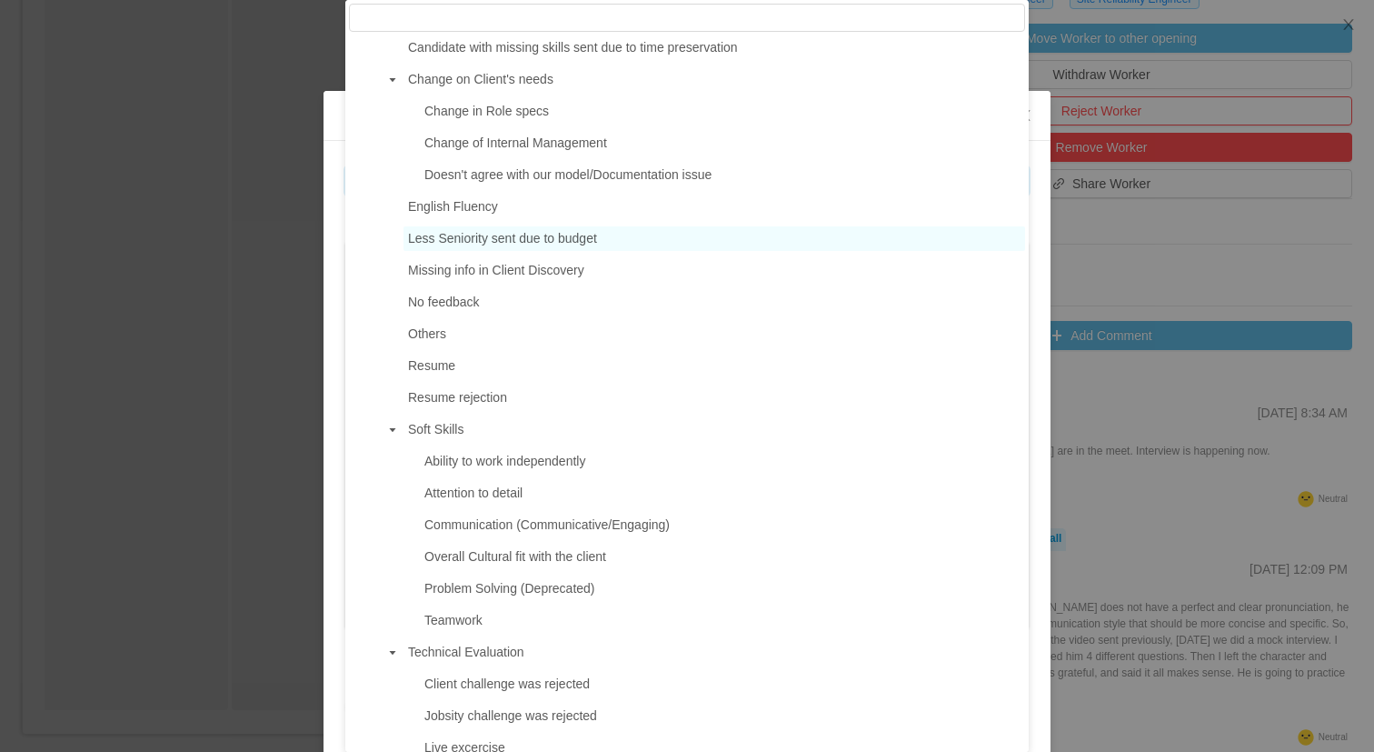
scroll to position [801, 0]
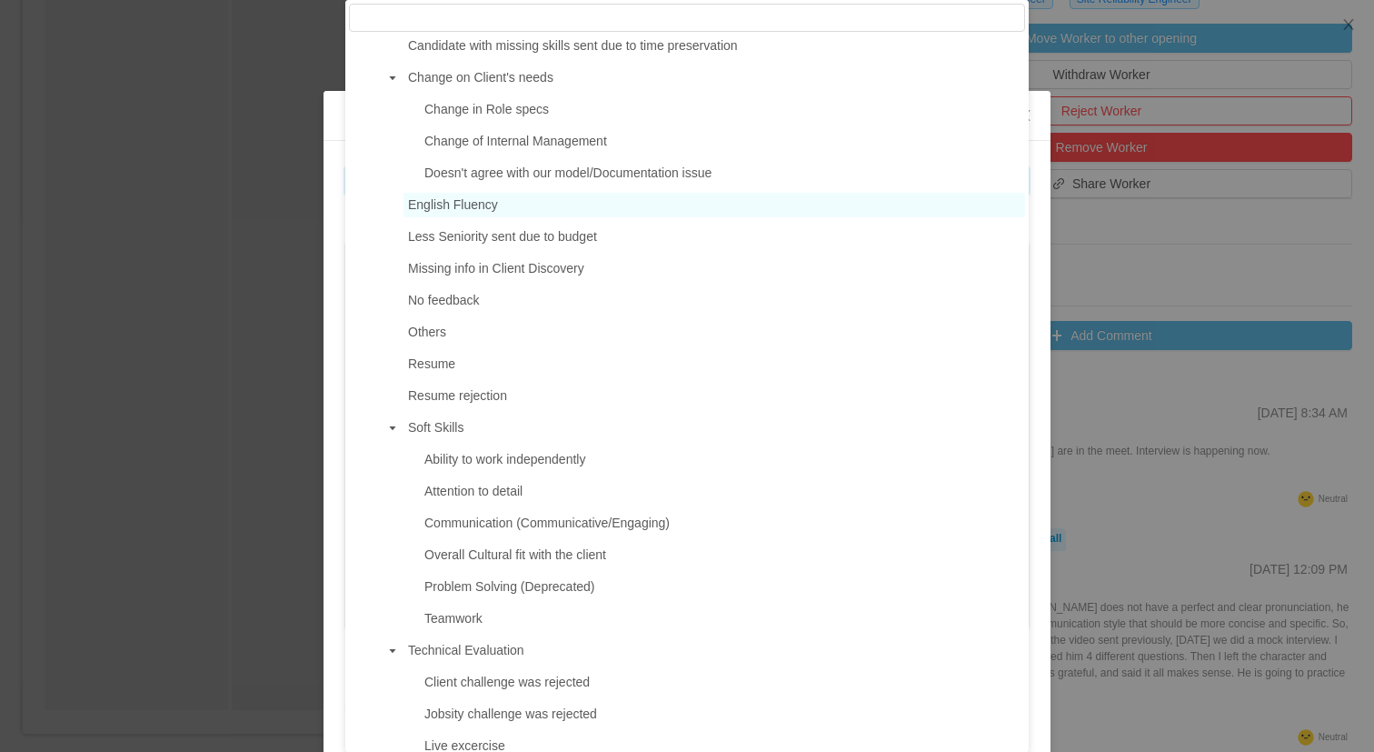
click at [548, 205] on span "English Fluency" at bounding box center [715, 205] width 622 height 25
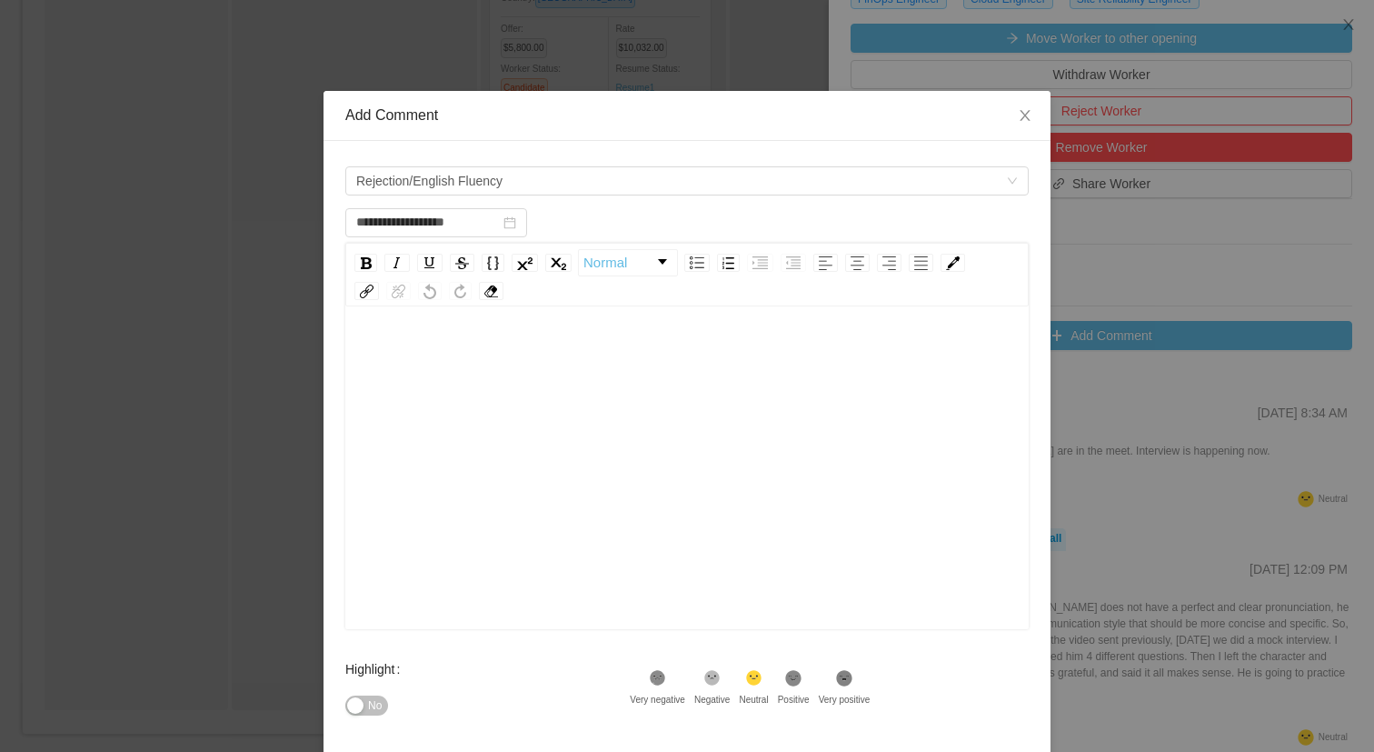
click at [495, 304] on div "Normal" at bounding box center [687, 275] width 684 height 64
click at [472, 354] on div "rdw-editor" at bounding box center [687, 355] width 655 height 36
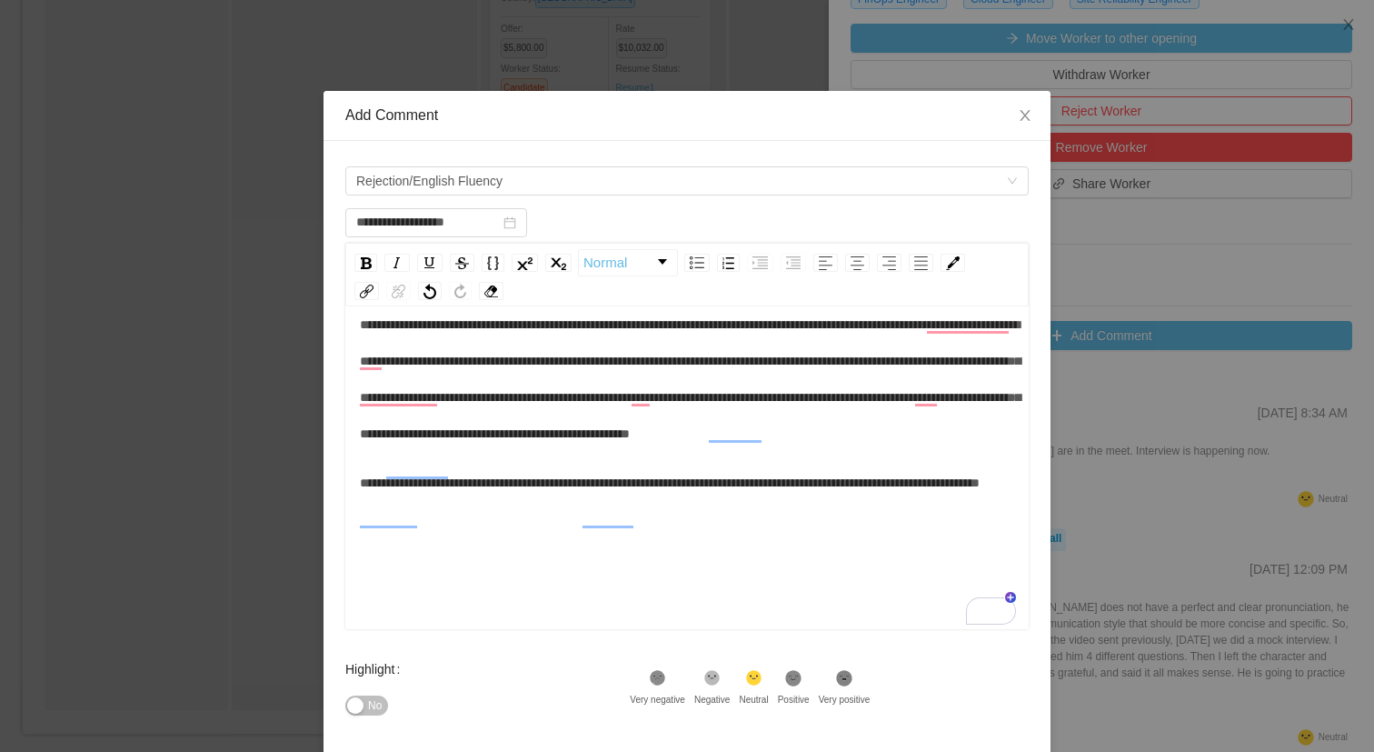
scroll to position [40, 0]
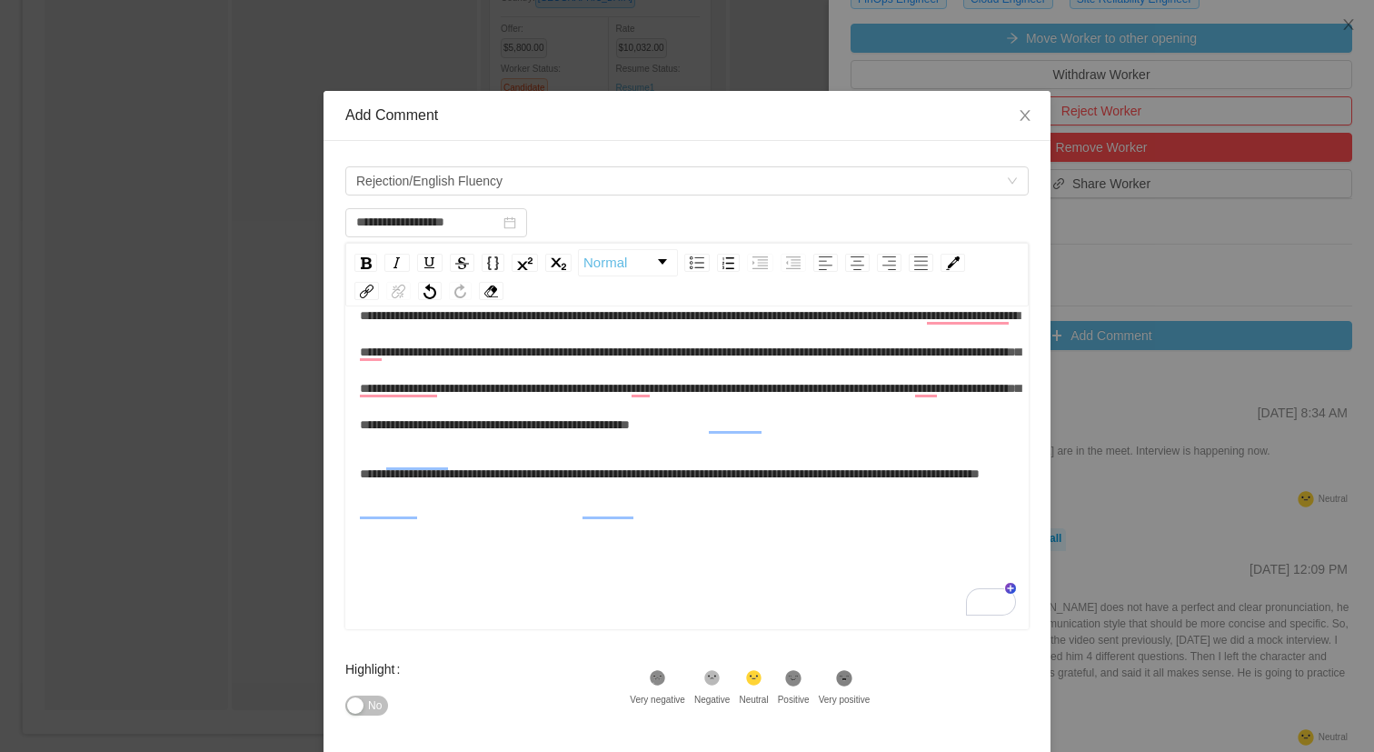
click at [815, 443] on div "**********" at bounding box center [687, 369] width 655 height 145
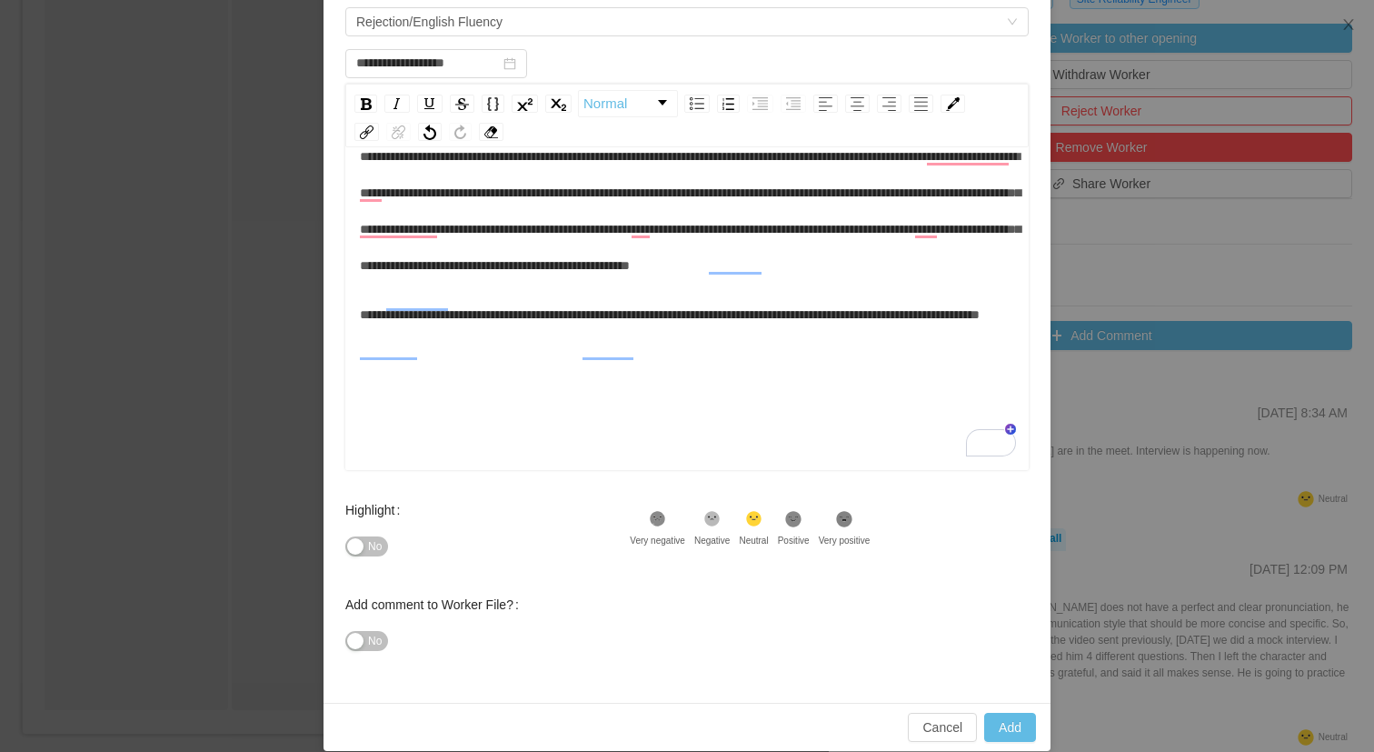
scroll to position [180, 0]
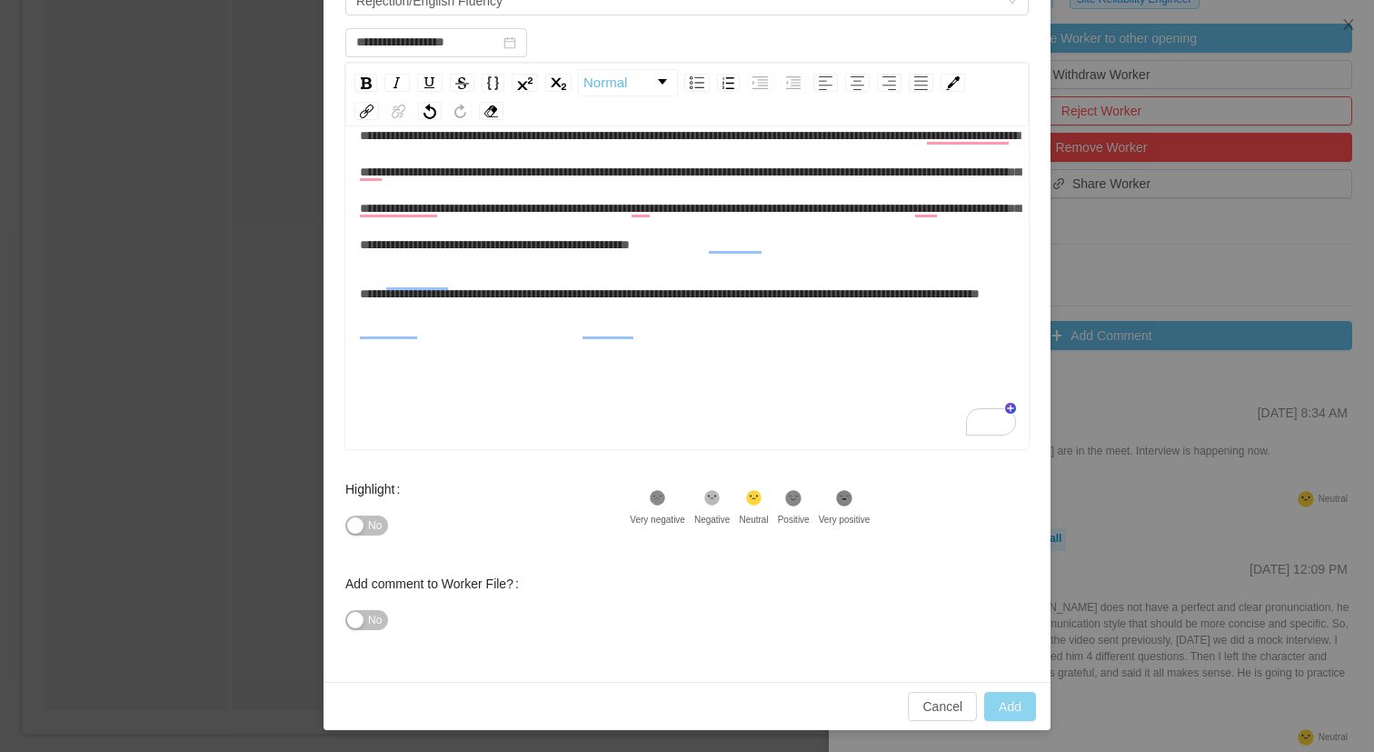
click at [1033, 704] on button "Add" at bounding box center [1010, 706] width 52 height 29
type input "**********"
